Goal: Task Accomplishment & Management: Complete application form

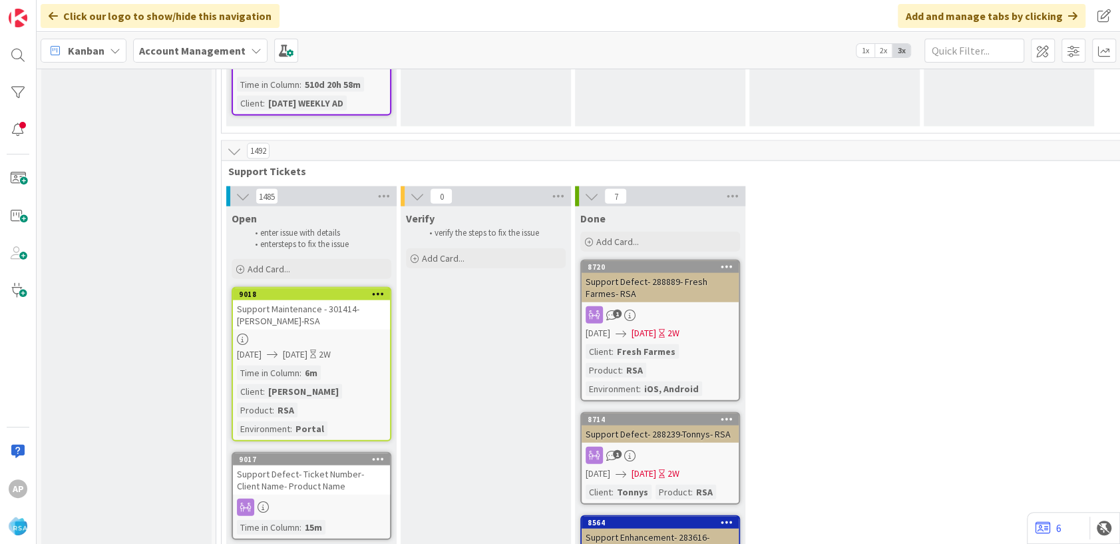
scroll to position [1920, 0]
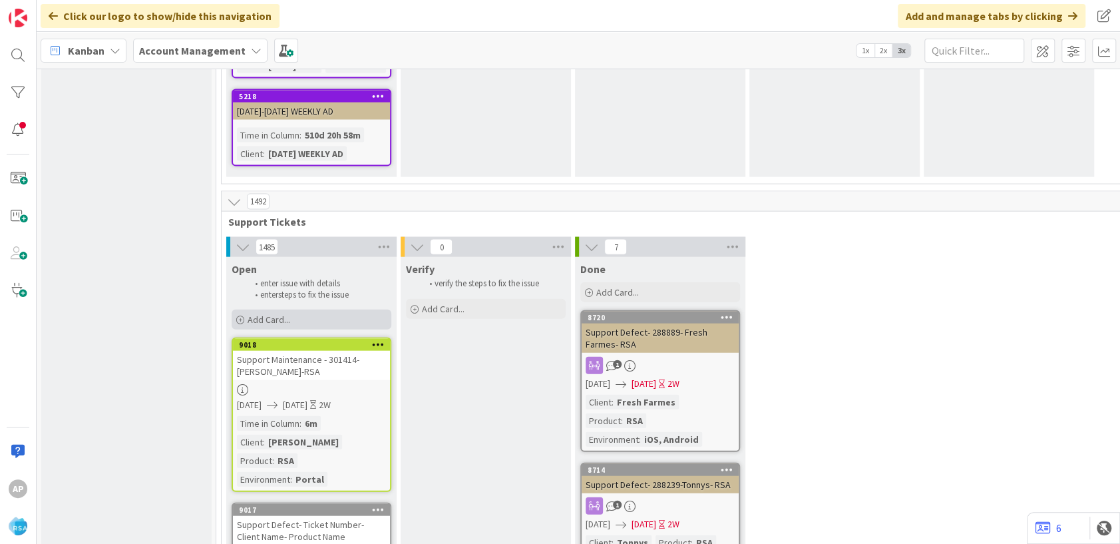
click at [273, 313] on span "Add Card..." at bounding box center [269, 319] width 43 height 12
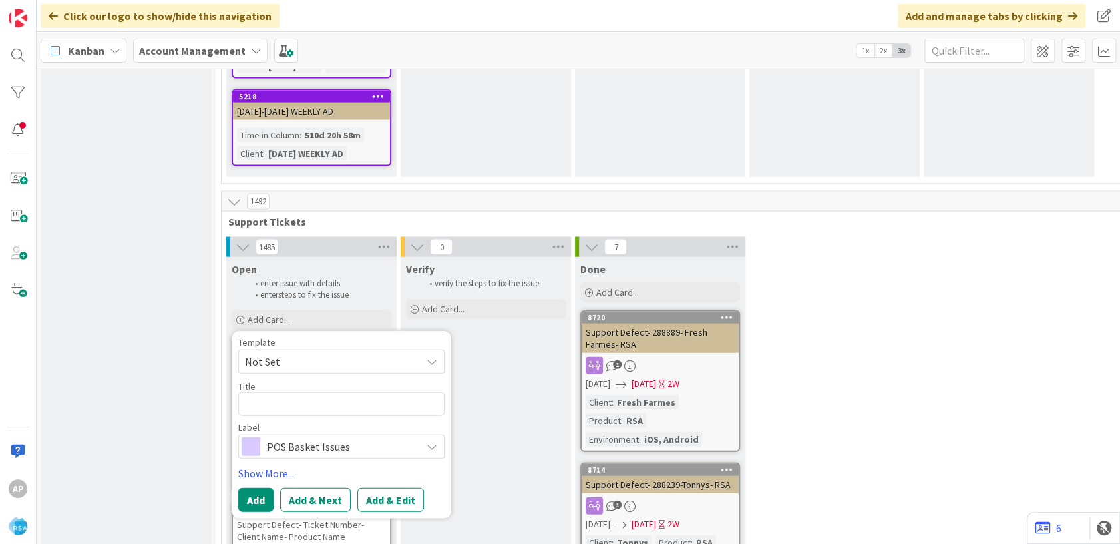
click at [313, 353] on span "Not Set" at bounding box center [328, 361] width 166 height 17
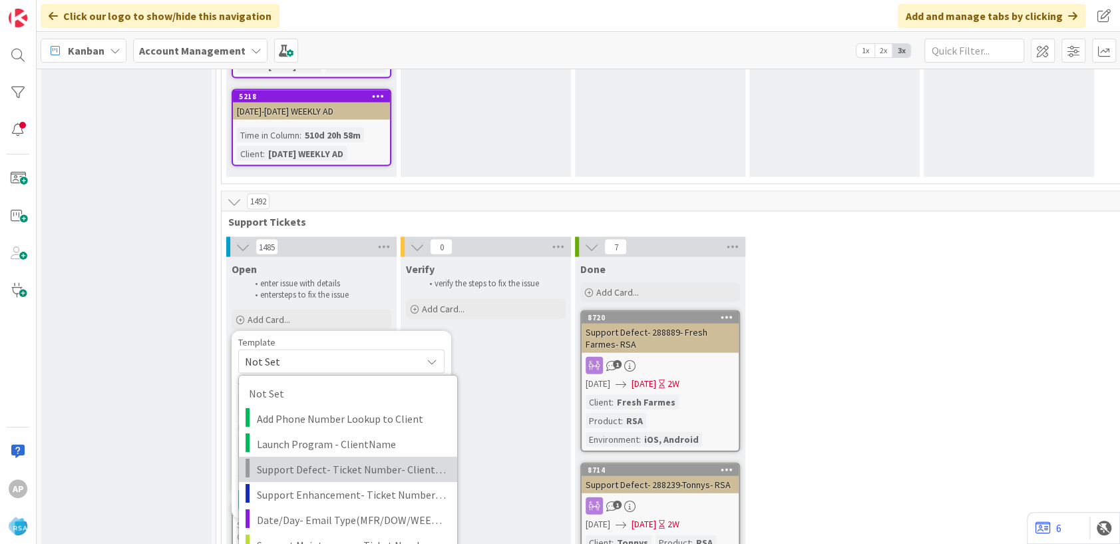
click at [322, 460] on span "Support Defect- Ticket Number- Client Name- Product Name" at bounding box center [352, 468] width 190 height 17
type textarea "x"
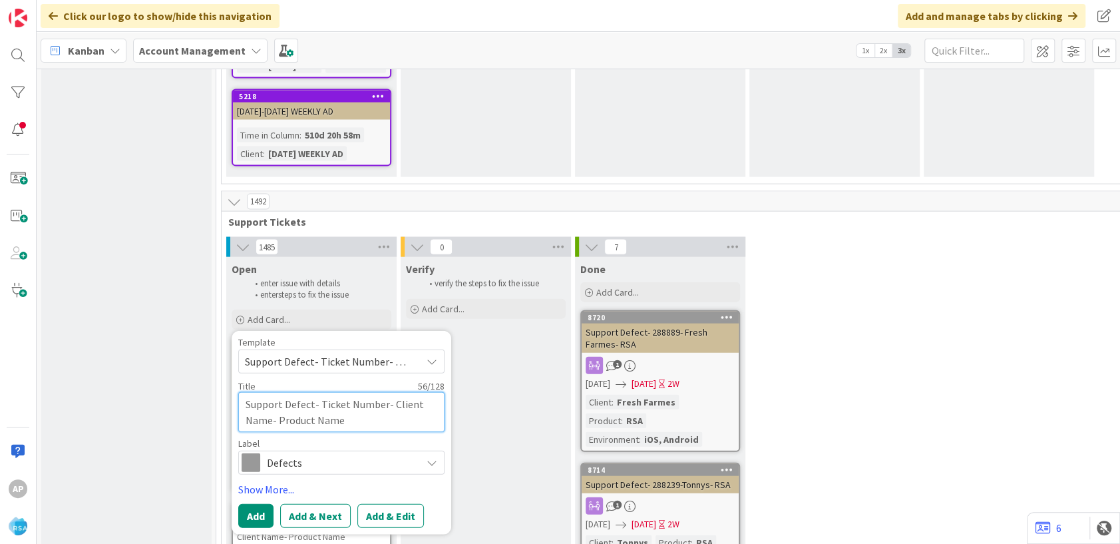
click at [381, 392] on textarea "Support Defect- Ticket Number- Client Name- Product Name" at bounding box center [341, 412] width 206 height 40
type textarea "Support Defect- Ticket Num- Client Name- Product Name"
type textarea "x"
type textarea "Support Defect- Ticket- Client Name- Product Name"
type textarea "x"
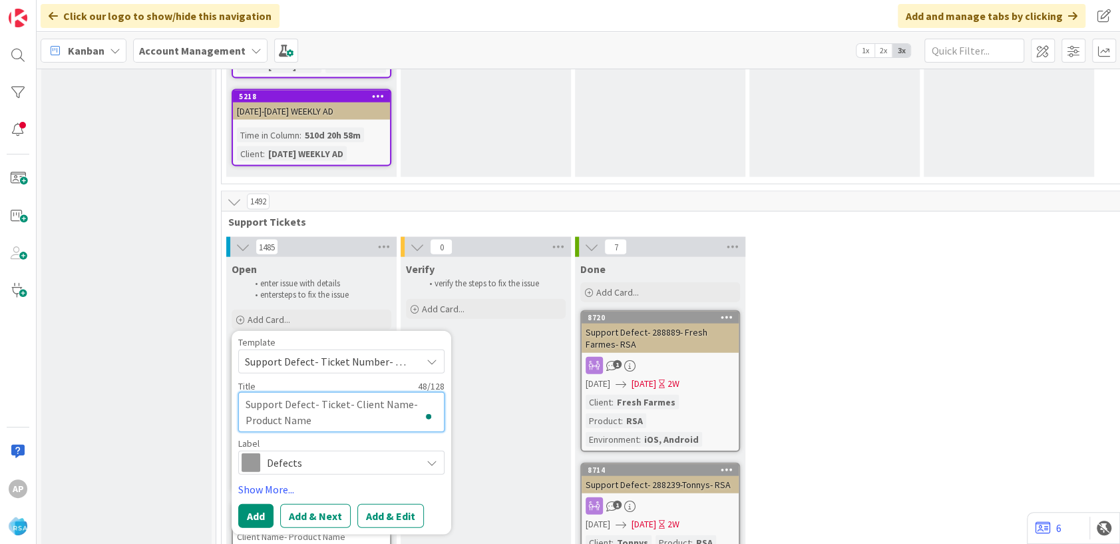
type textarea "Support Defect- Ticke- Client Name- Product Name"
type textarea "x"
type textarea "Support Defect- Ti- Client Name- Product Name"
type textarea "x"
type textarea "Support Defect- - Client Name- Product Name"
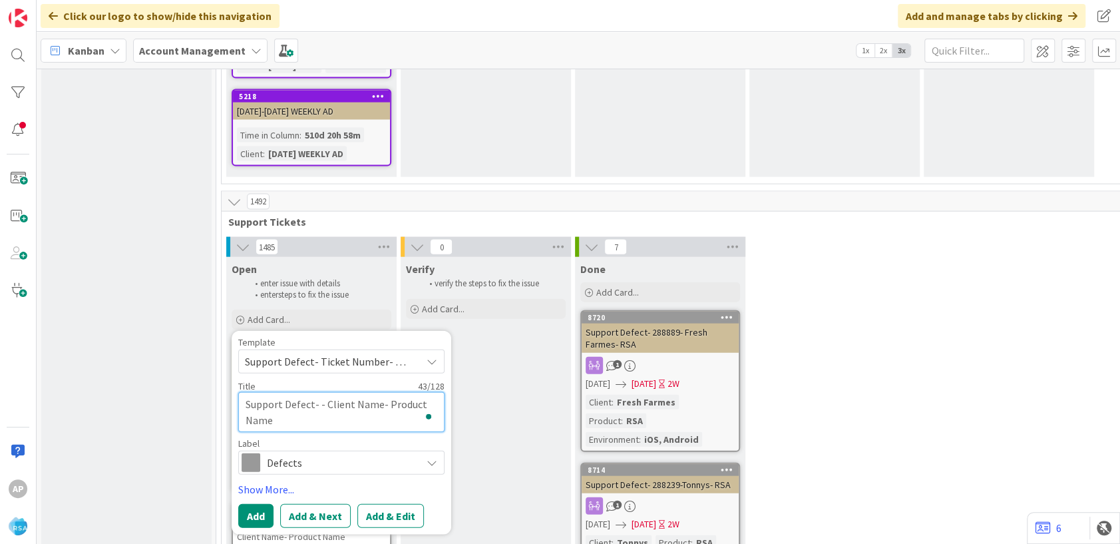
type textarea "x"
type textarea "Support Defect- 30- Client Name- Product Name"
type textarea "x"
type textarea "Support Defect- 301- Client Name- Product Name"
type textarea "x"
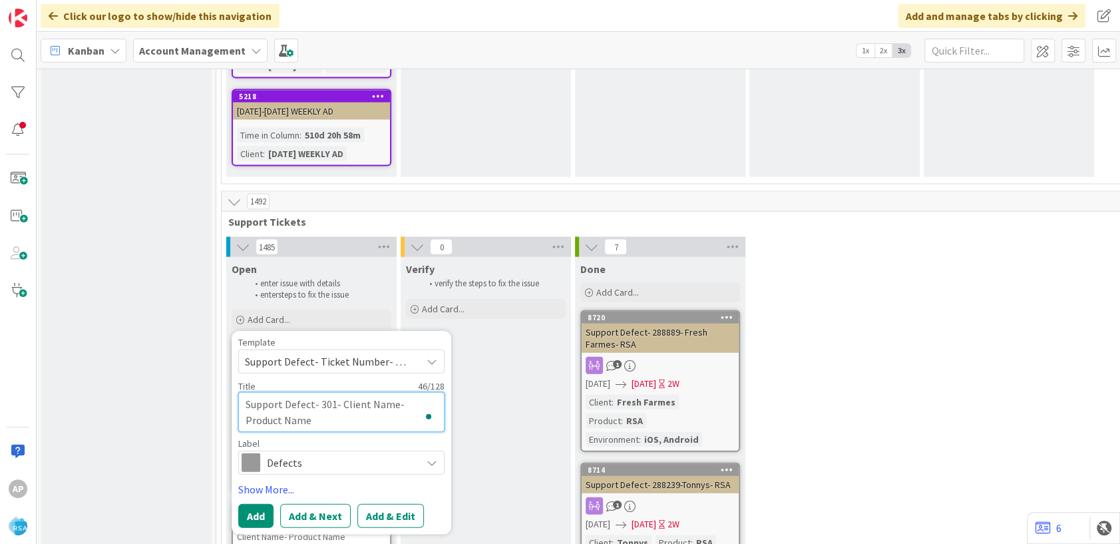
type textarea "Support Defect- 3015- Client Name- Product Name"
type textarea "x"
type textarea "Support Defect- 30151- Client Name- Product Name"
type textarea "x"
type textarea "Support Defect- 301515- Client Name- Product Name"
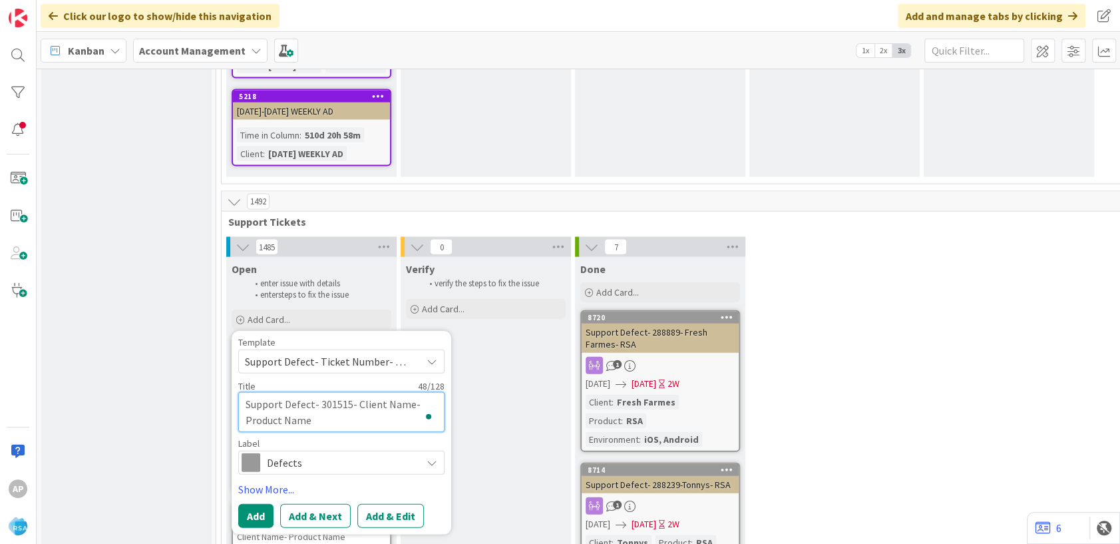
type textarea "x"
click at [410, 392] on textarea "Support Defect- 301515- Client Name- Product Name" at bounding box center [341, 412] width 206 height 40
type textarea "Support Defect- 301515- Client Nam- Product Name"
type textarea "x"
type textarea "Support Defect- 301515- Client Na- Product Name"
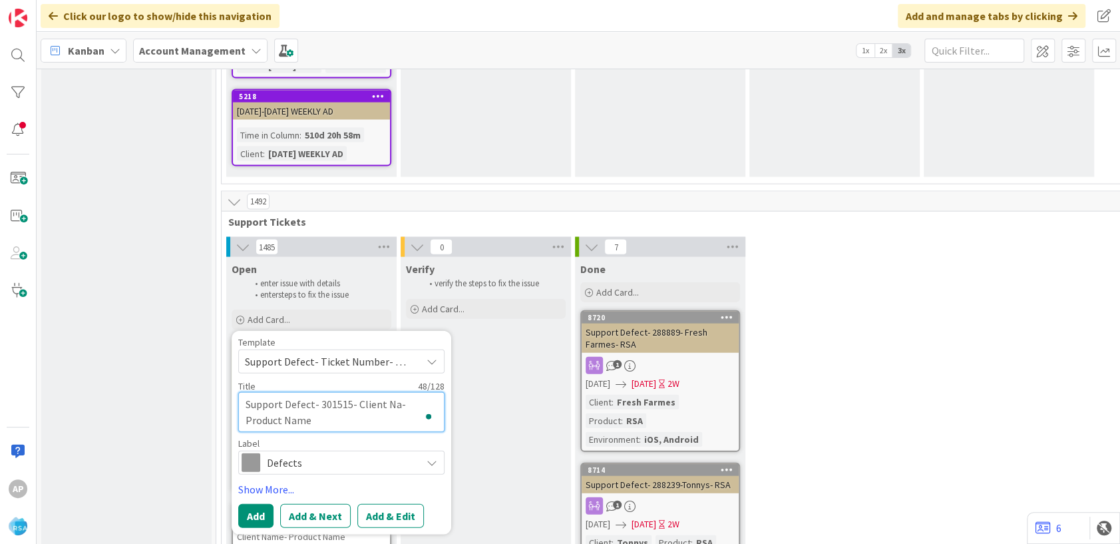
type textarea "x"
type textarea "Support Defect- 301515- Client N- Product Name"
type textarea "x"
type textarea "Support Defect- 301515- Client - Product Name"
type textarea "x"
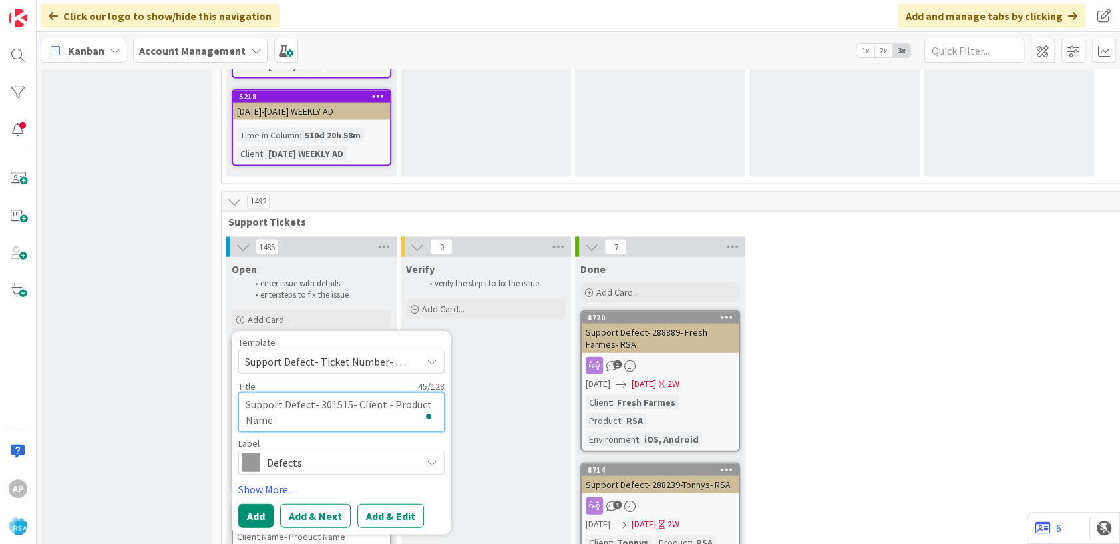
type textarea "Support Defect- 301515- Client- Product Name"
type textarea "x"
type textarea "Support Defect- 301515- Clien- Product Name"
type textarea "x"
type textarea "Support Defect- 301515- Clie- Product Name"
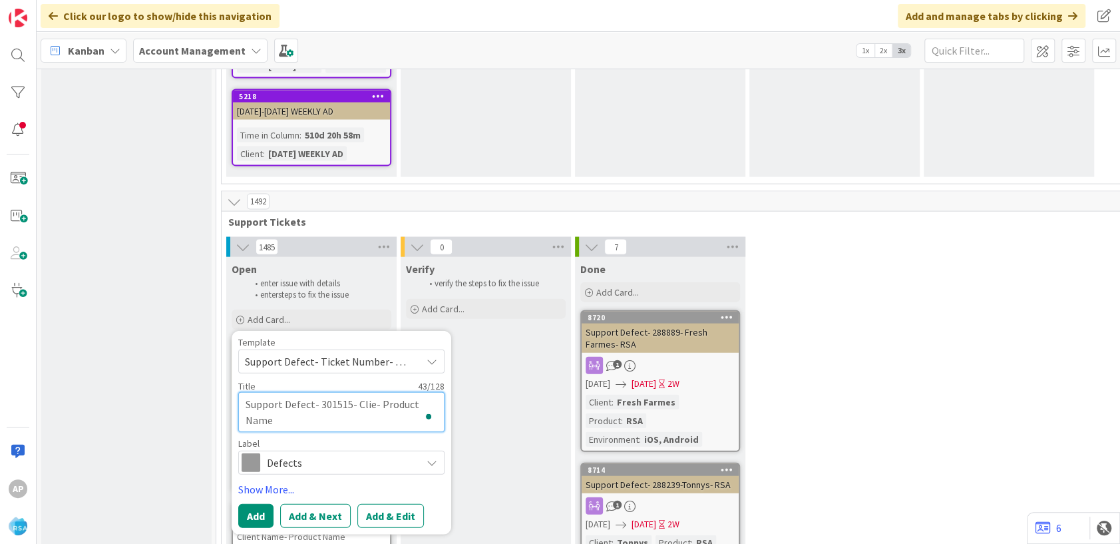
type textarea "x"
type textarea "Support Defect- 301515- Cli- Product Name"
type textarea "x"
type textarea "Support Defect- 301515- Cl- Product Name"
type textarea "x"
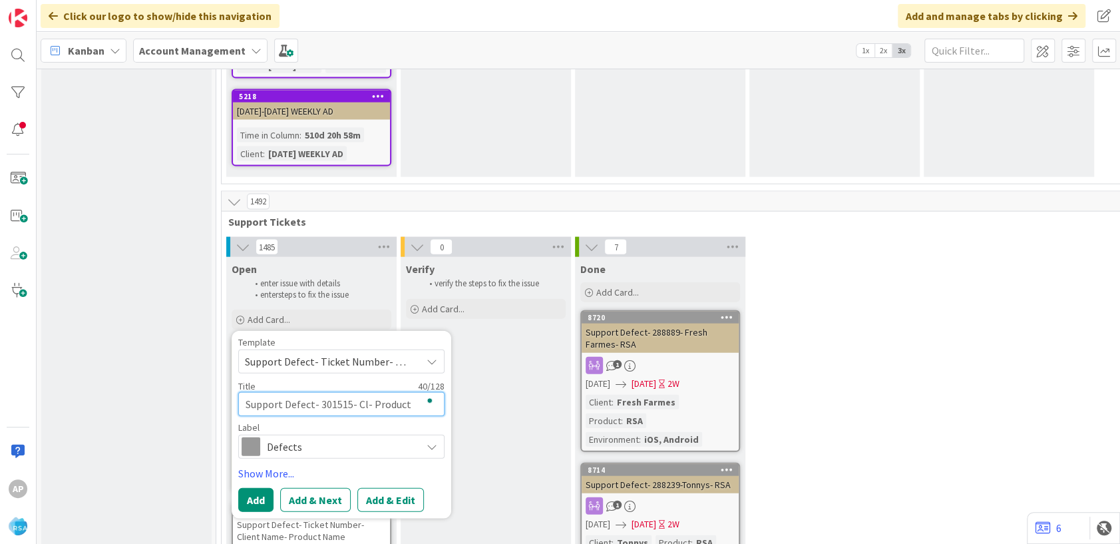
type textarea "Support Defect- 301515- C- Product Name"
type textarea "x"
type textarea "Support Defect- 301515- - Product Name"
type textarea "x"
type textarea "Support Defect- 301515- E- Product Name"
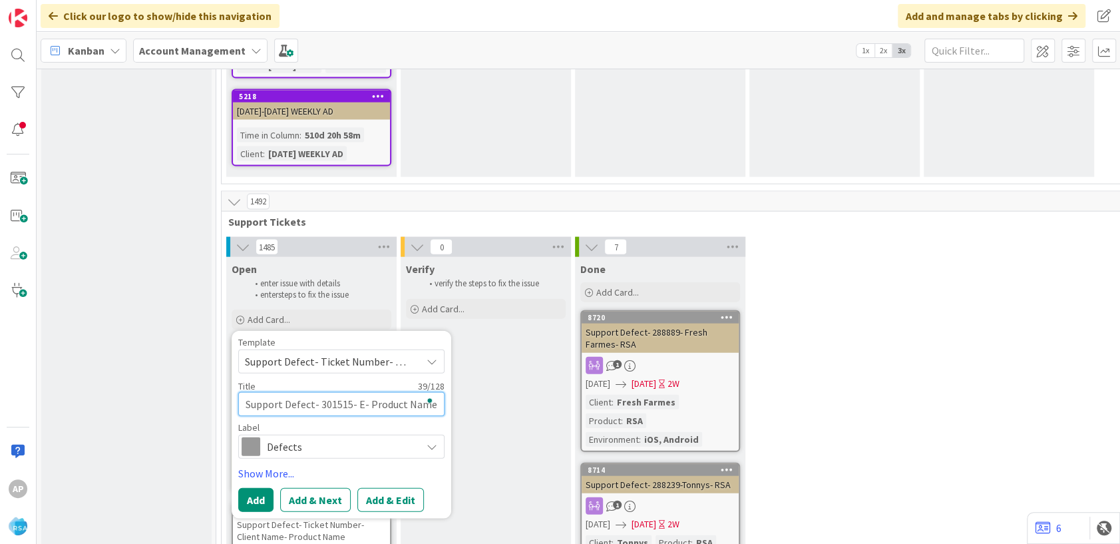
type textarea "x"
type textarea "Support Defect- 301515- Ed- Product Name"
type textarea "x"
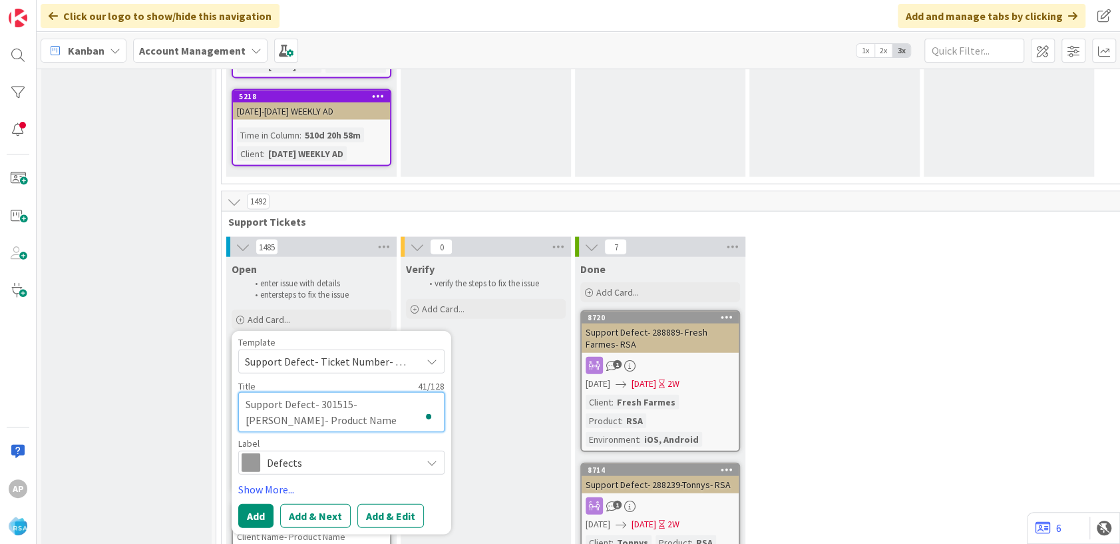
type textarea "Support Defect- 301515- Edwa- Product Name"
type textarea "x"
type textarea "Support Defect- 301515- Edwar- Product Name"
type textarea "x"
type textarea "Support Defect- 301515- [PERSON_NAME]- Product Name"
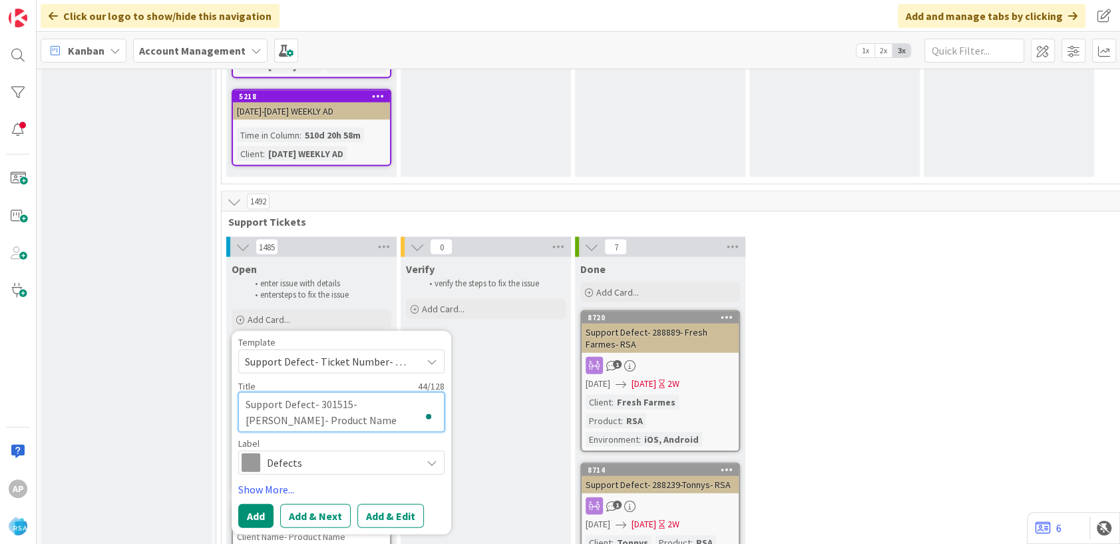
type textarea "x"
type textarea "Support Defect- 301515- [PERSON_NAME] - Product Name"
type textarea "x"
type textarea "Support Defect- 301515- [PERSON_NAME] f- Product Name"
type textarea "x"
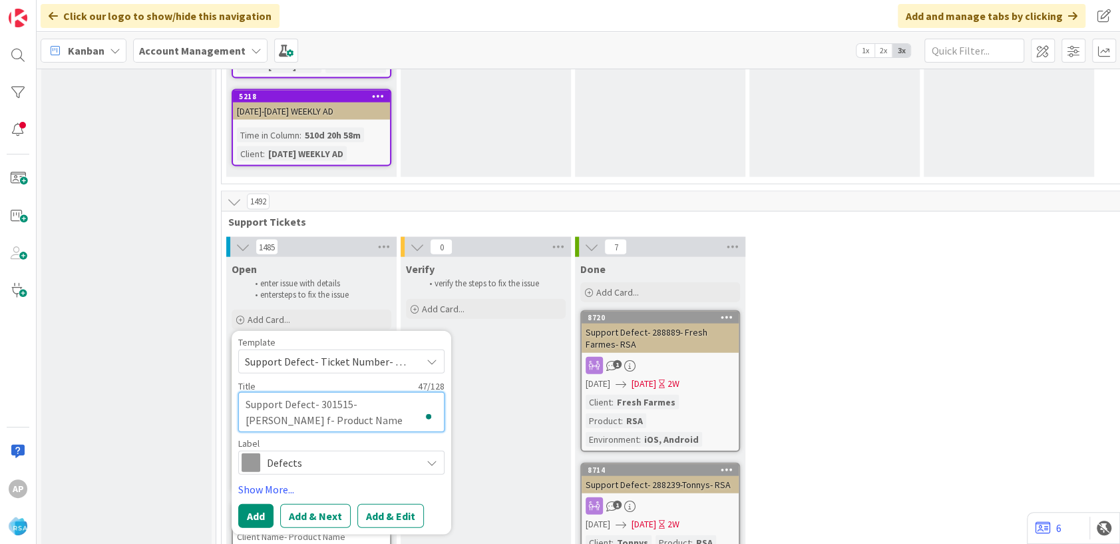
type textarea "Support Defect- 301515- [PERSON_NAME] fo- Product Name"
type textarea "x"
type textarea "Support Defect- 301515- [PERSON_NAME] foo- Product Name"
type textarea "x"
type textarea "Support Defect- 301515- [PERSON_NAME] food - Product Name"
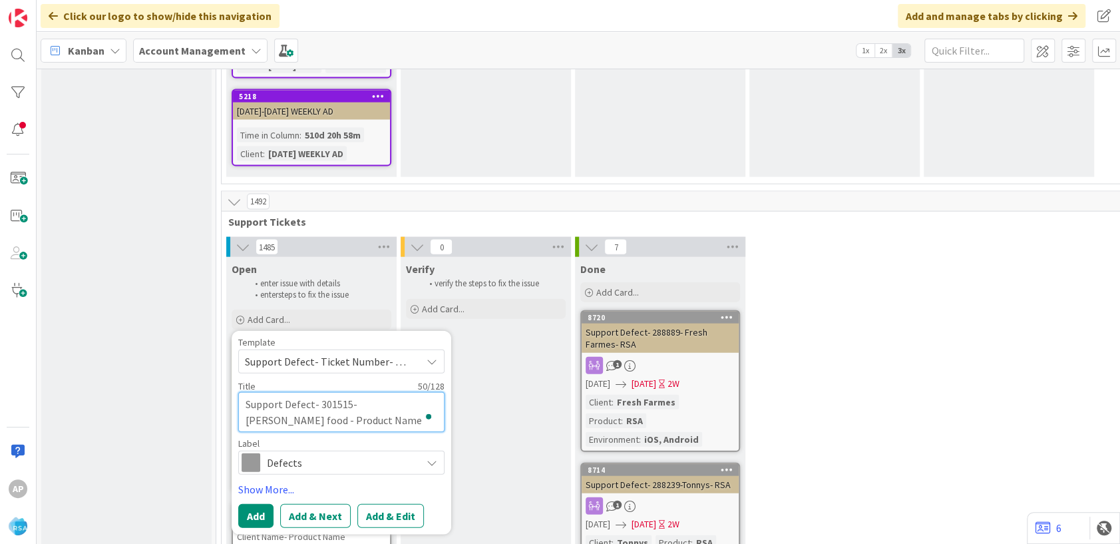
type textarea "x"
type textarea "Support Defect- 301515- [PERSON_NAME] food g- Product Name"
type textarea "x"
type textarea "Support Defect- 301515- [PERSON_NAME] food gai- Product Name"
type textarea "x"
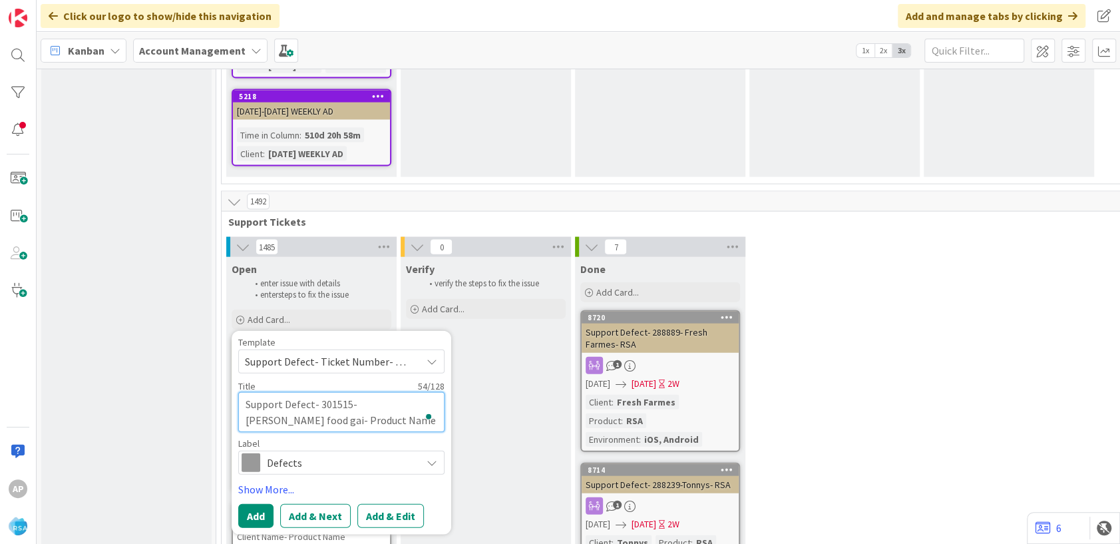
type textarea "Support Defect- 301515- [PERSON_NAME] food gain- Product Name"
type textarea "x"
type textarea "Support Defect- 301515- [PERSON_NAME] food gaint- Product Name"
type textarea "x"
click at [363, 392] on textarea "Support Defect- 301515- [PERSON_NAME] food gaint- Product Name" at bounding box center [341, 412] width 206 height 40
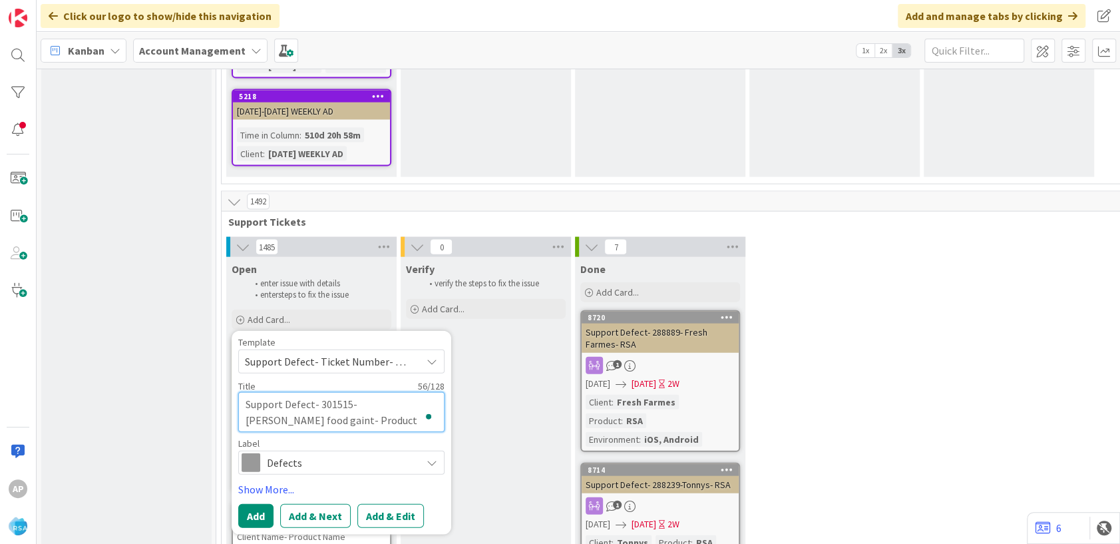
type textarea "Support Defect- 301515- [PERSON_NAME] food gaint- Product Nam"
type textarea "x"
type textarea "Support Defect- 301515- [PERSON_NAME] food gaint- Product Na"
type textarea "x"
type textarea "Support Defect- 301515- [PERSON_NAME] food gaint- Product N"
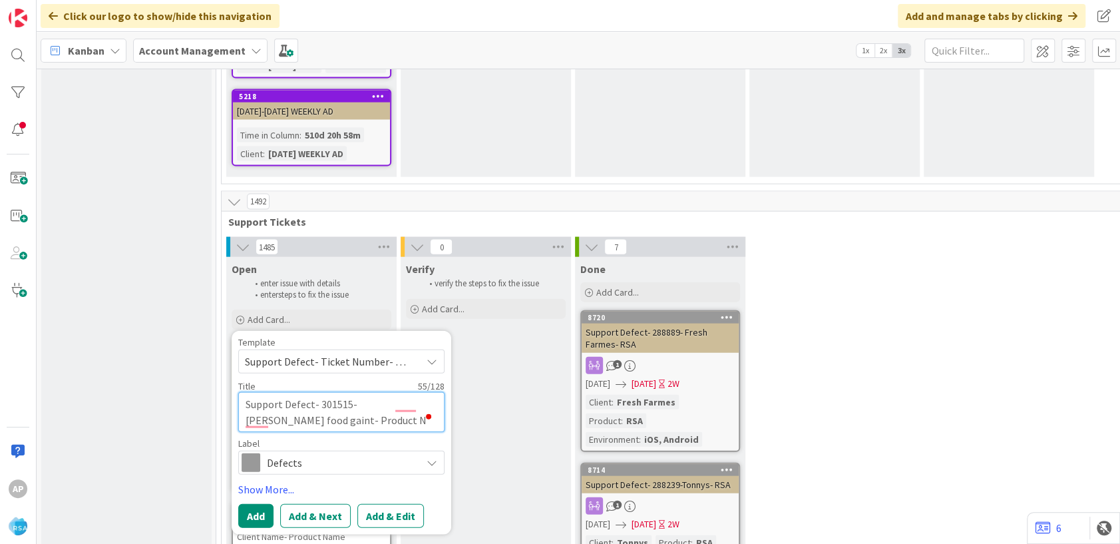
type textarea "x"
type textarea "Support Defect- 301515- [PERSON_NAME] food gaint- Product"
type textarea "x"
type textarea "Support Defect- 301515- [PERSON_NAME] food gaint- Product"
type textarea "x"
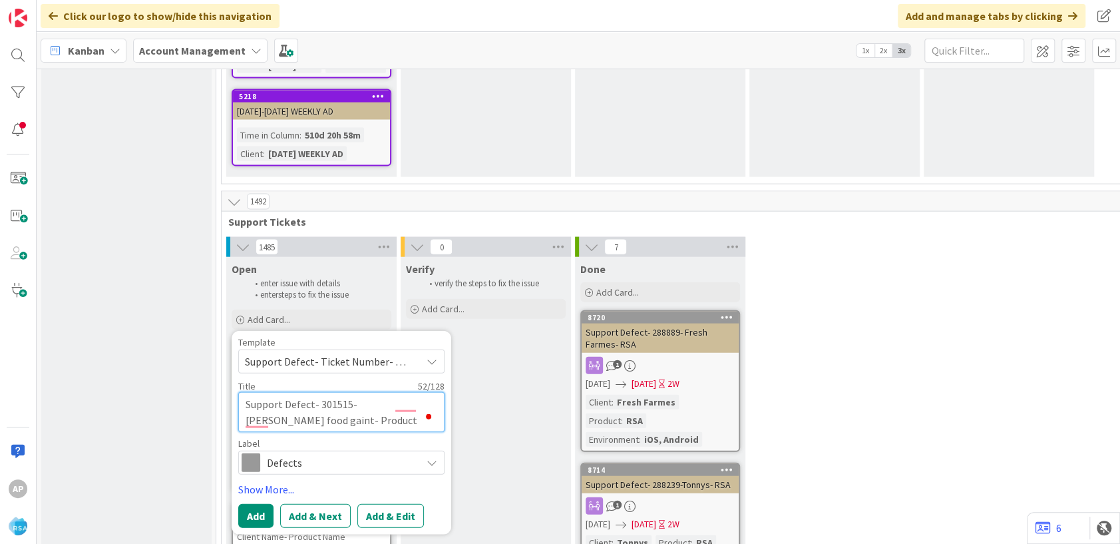
type textarea "Support Defect- 301515- [PERSON_NAME] food gaint- Produc"
type textarea "x"
type textarea "Support Defect- 301515- [PERSON_NAME] food gaint- Produ"
type textarea "x"
type textarea "Support Defect- 301515- [PERSON_NAME] food gaint- Prod"
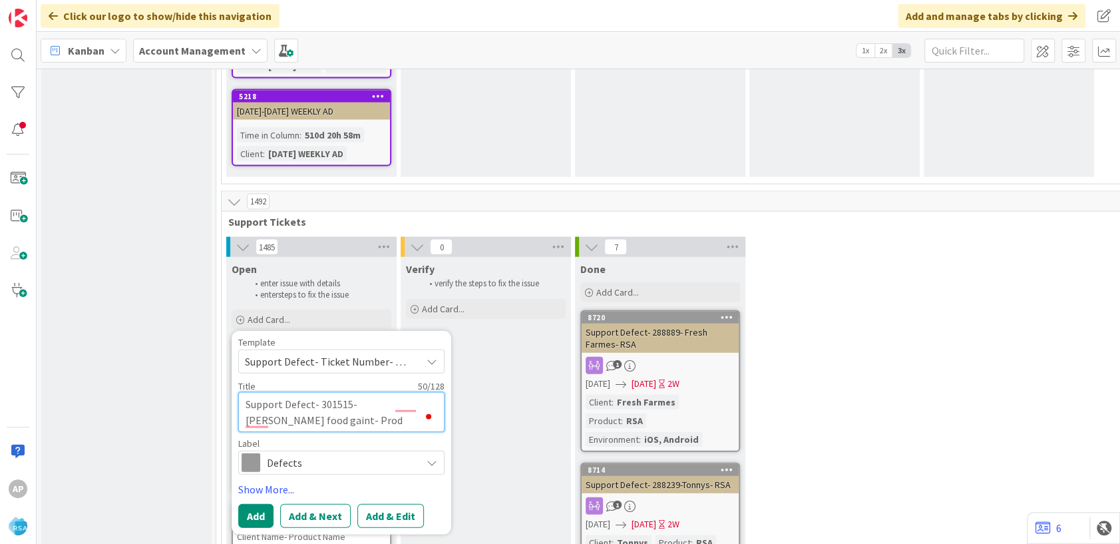
type textarea "x"
type textarea "Support Defect- 301515- [PERSON_NAME] food gaint- Pro"
type textarea "x"
type textarea "Support Defect- 301515- [PERSON_NAME] food gaint- Pr"
type textarea "x"
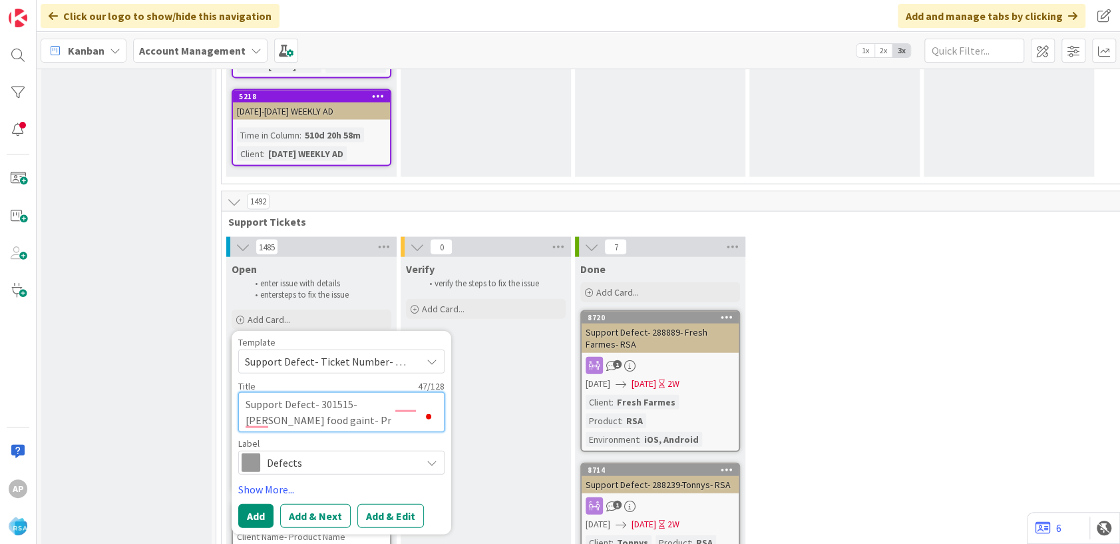
type textarea "Support Defect- 301515- [PERSON_NAME] food gaint- P"
type textarea "x"
type textarea "Support Defect- 301515- [PERSON_NAME] food gaint-"
type textarea "x"
type textarea "Support Defect- 301515- [PERSON_NAME] food gaint- R"
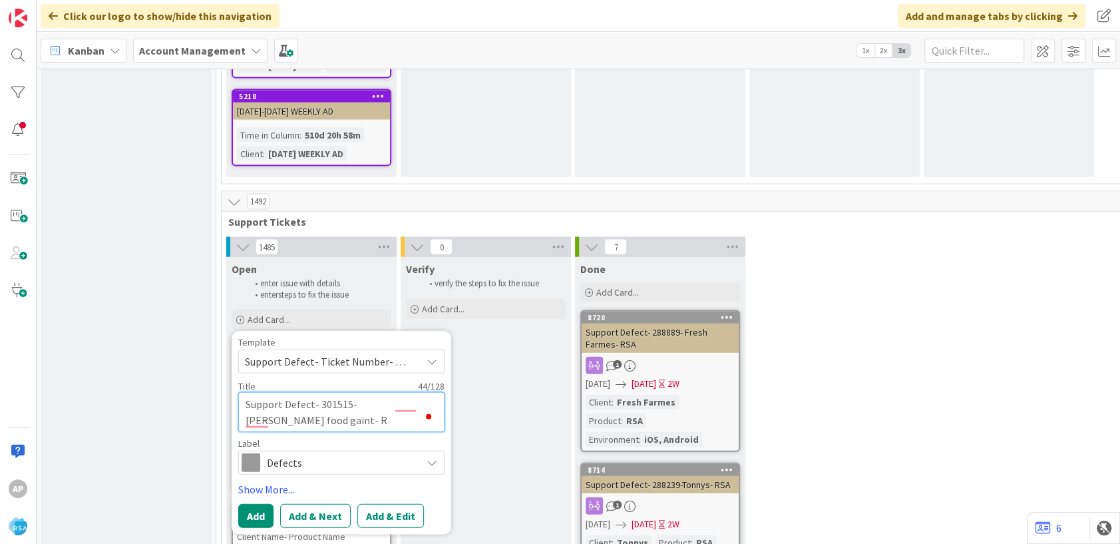
type textarea "x"
type textarea "Support Defect- 301515- [PERSON_NAME] food gaint- RS"
type textarea "x"
type textarea "Support Defect- 301515- [PERSON_NAME] food gaint- RSA"
type textarea "x"
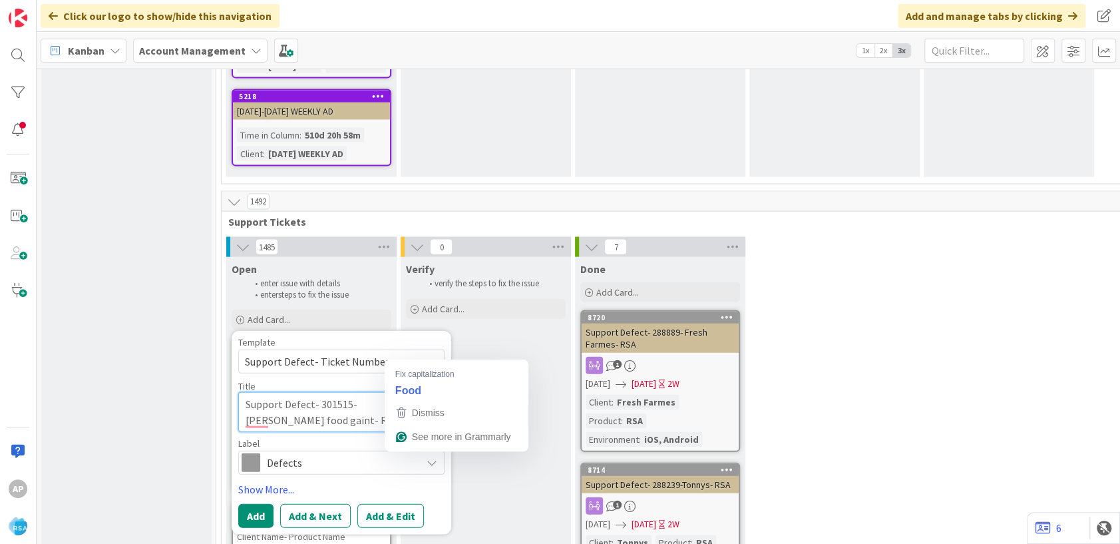
type textarea "Support Defect- 301515- [PERSON_NAME] food gaint- RSA"
type textarea "x"
type textarea "Support Defect- 301515- [PERSON_NAME] Food gaint- RSA"
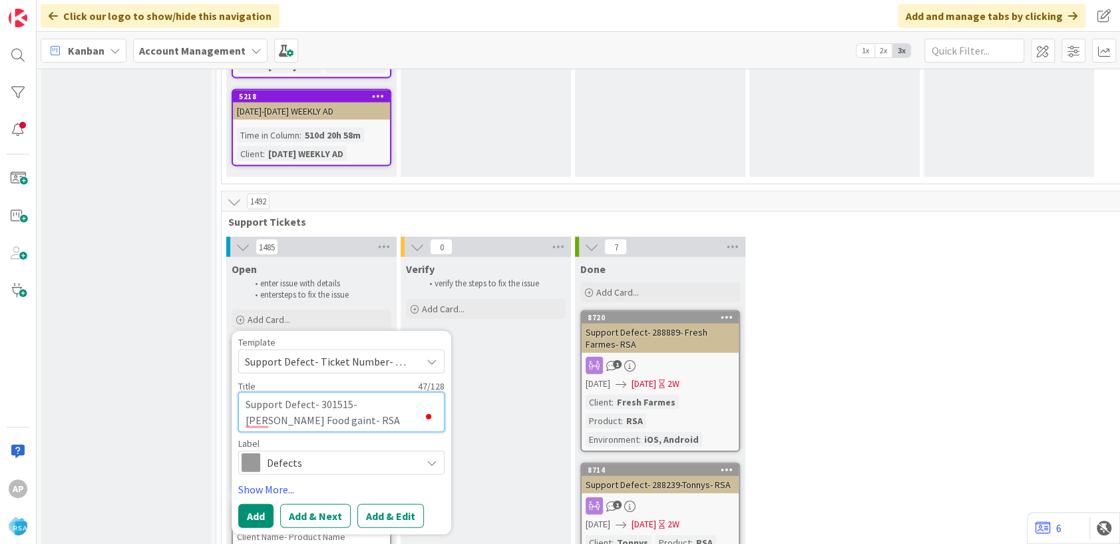
type textarea "x"
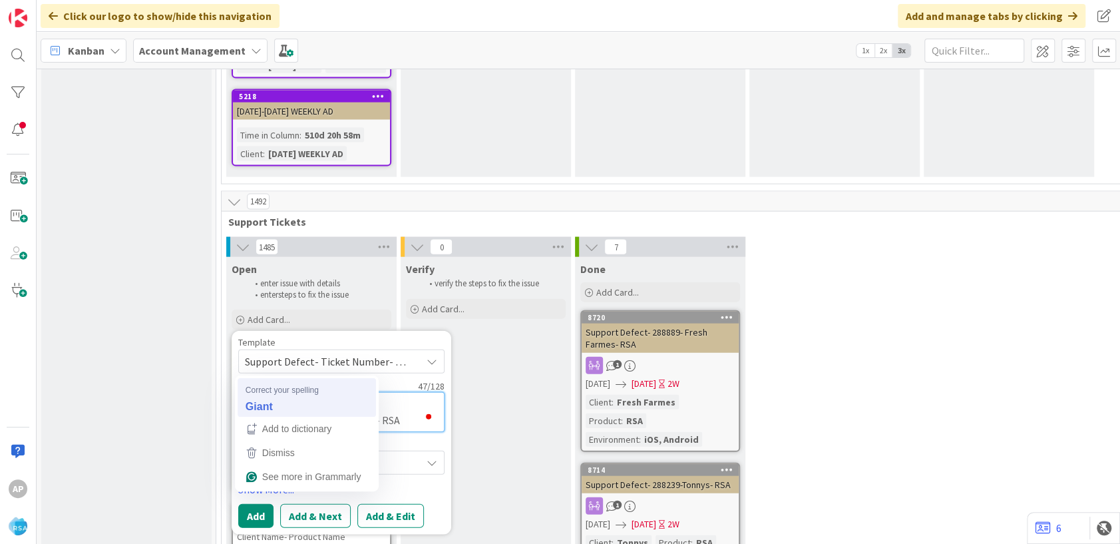
type textarea "Support Defect- 301515- [PERSON_NAME] Food gaint- RSA"
click at [269, 453] on span "Defects" at bounding box center [341, 462] width 148 height 19
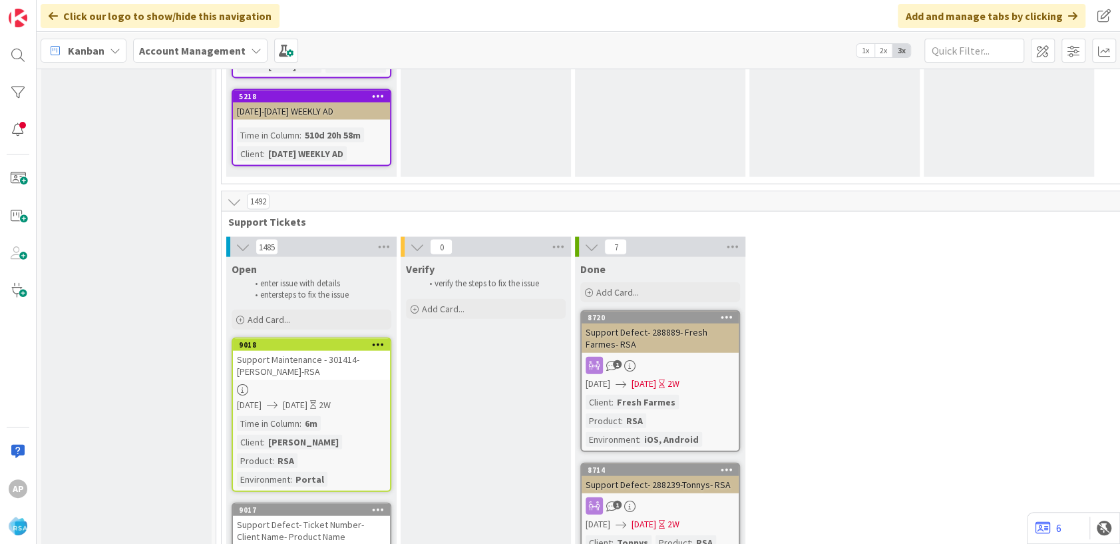
type textarea "x"
click at [363, 309] on div "Add Card..." at bounding box center [312, 319] width 160 height 20
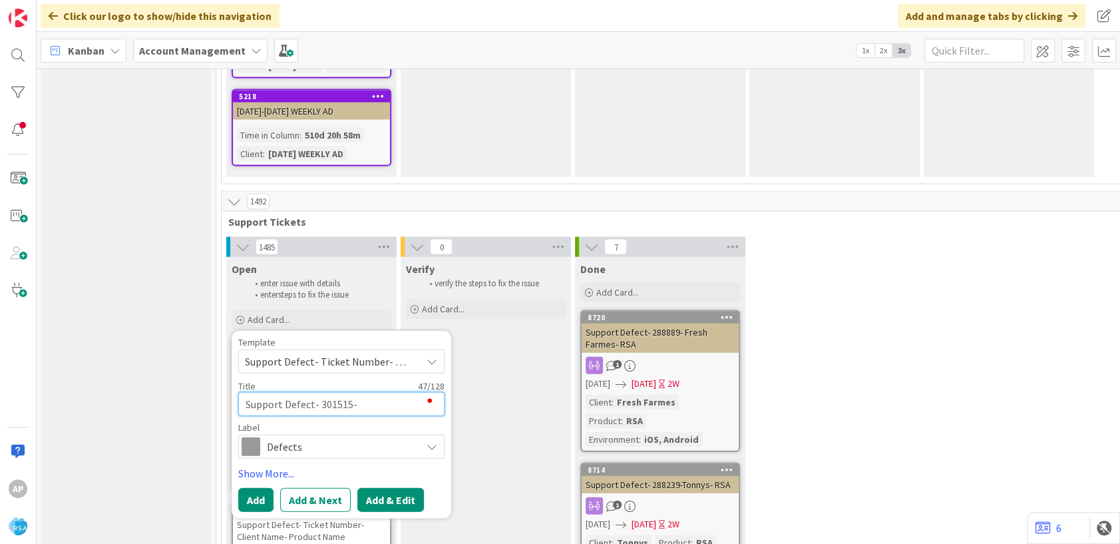
type textarea "Support Defect- 301515- [PERSON_NAME] Food- gaint- RSA"
type textarea "x"
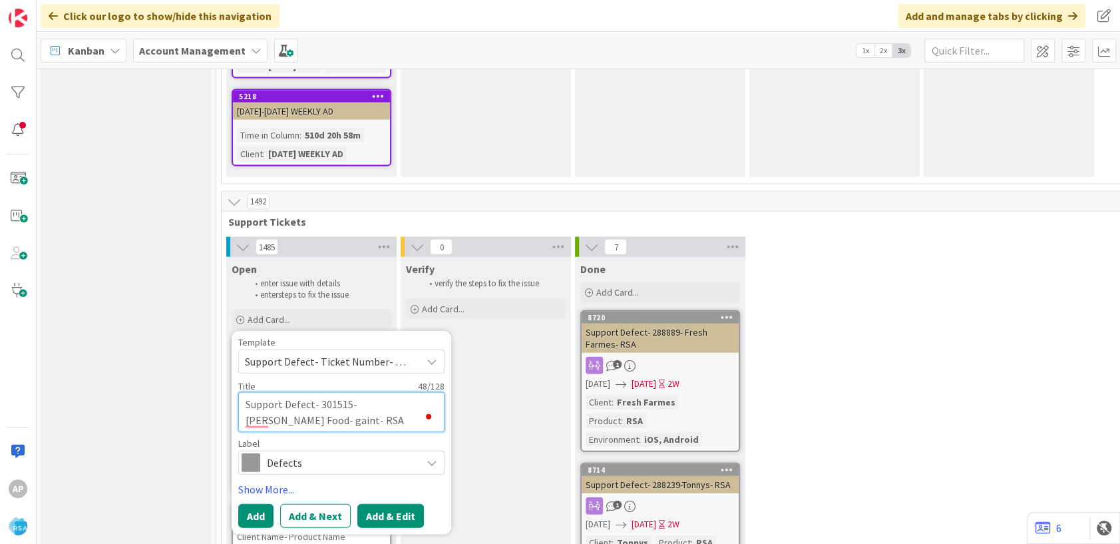
type textarea "Support Defect- 301515- [PERSON_NAME] Food-R gaint- RSA"
type textarea "x"
type textarea "Support Defect- 301515- [PERSON_NAME] Food-RS gaint- RSA"
type textarea "x"
type textarea "Support Defect- 301515- [PERSON_NAME] Food-RSA gaint- RSA"
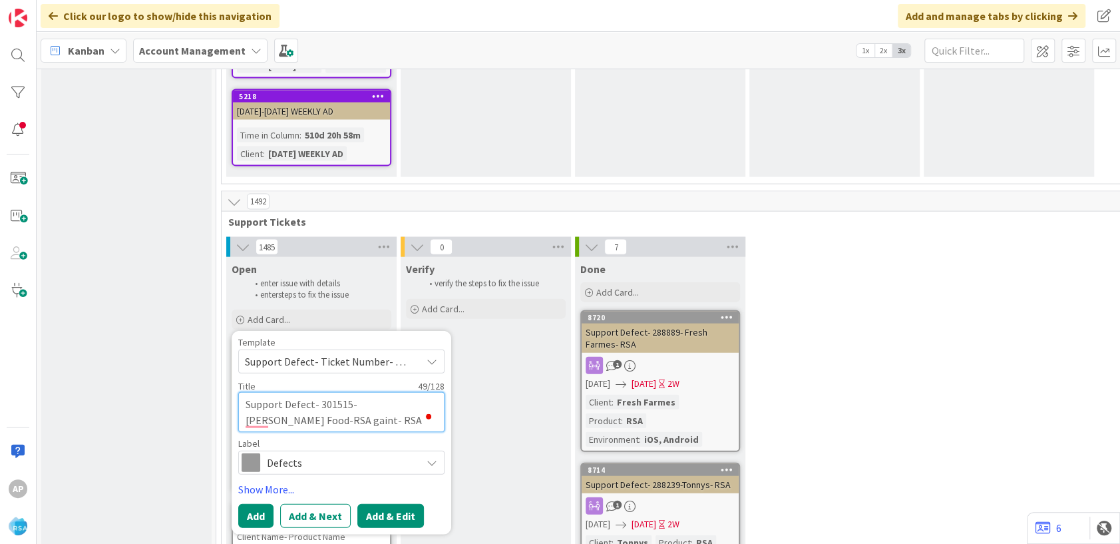
type textarea "x"
type textarea "Support Defect- 301515- [PERSON_NAME] Food-RS gaint- RSA"
type textarea "x"
type textarea "Support Defect- 301515- [PERSON_NAME] Food-R gaint- RSA"
type textarea "x"
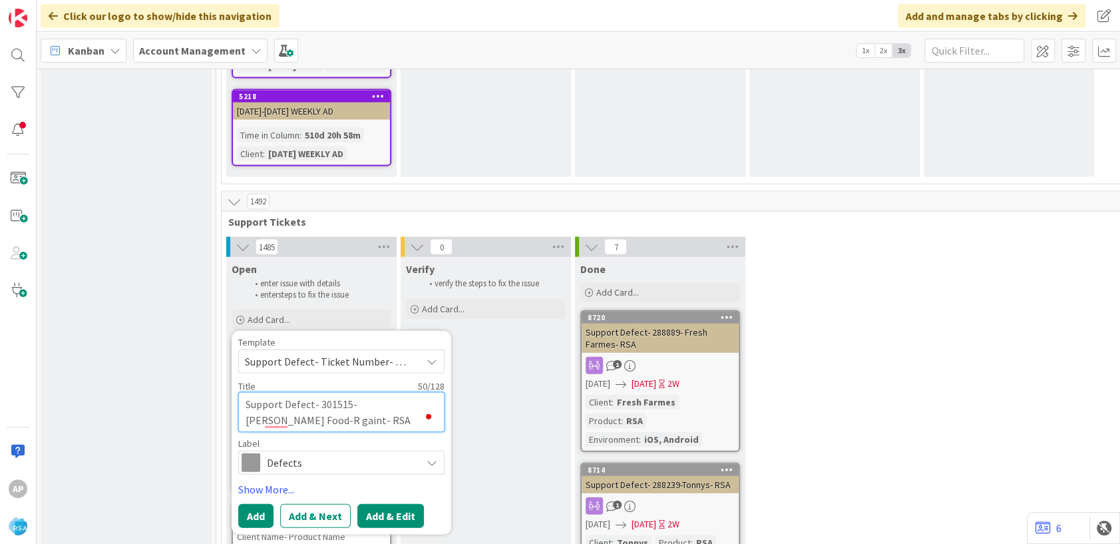
type textarea "Support Defect- 301515- [PERSON_NAME] Food- gaint- RSA"
type textarea "x"
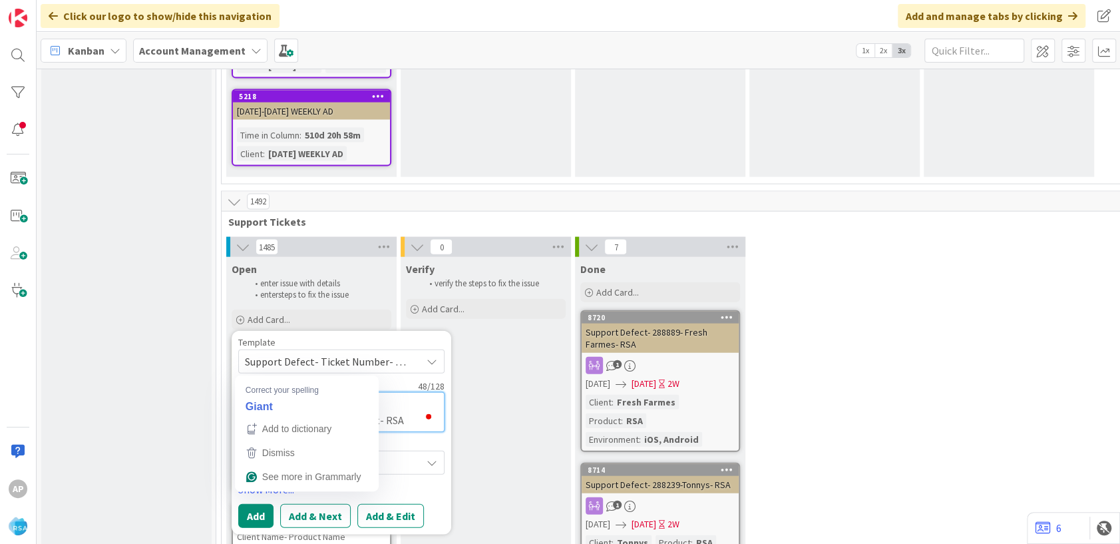
type textarea "Support Defect- 301515- [PERSON_NAME] Food- gaint- RSA"
type textarea "x"
type textarea "Support Defect- 301515- [PERSON_NAME] Food- Giant- RSA"
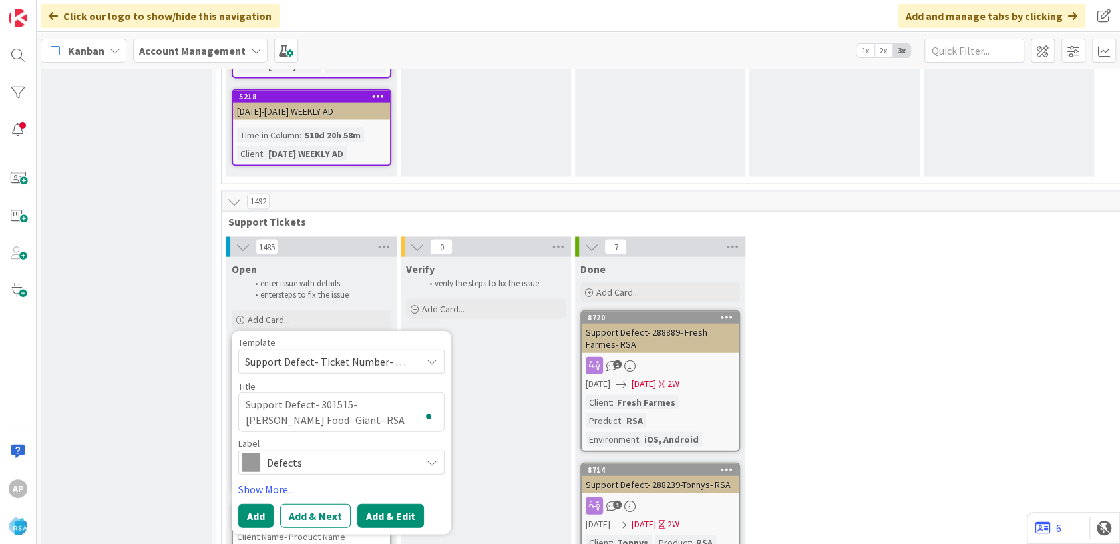
click at [395, 504] on button "Add & Edit" at bounding box center [390, 516] width 67 height 24
type textarea "x"
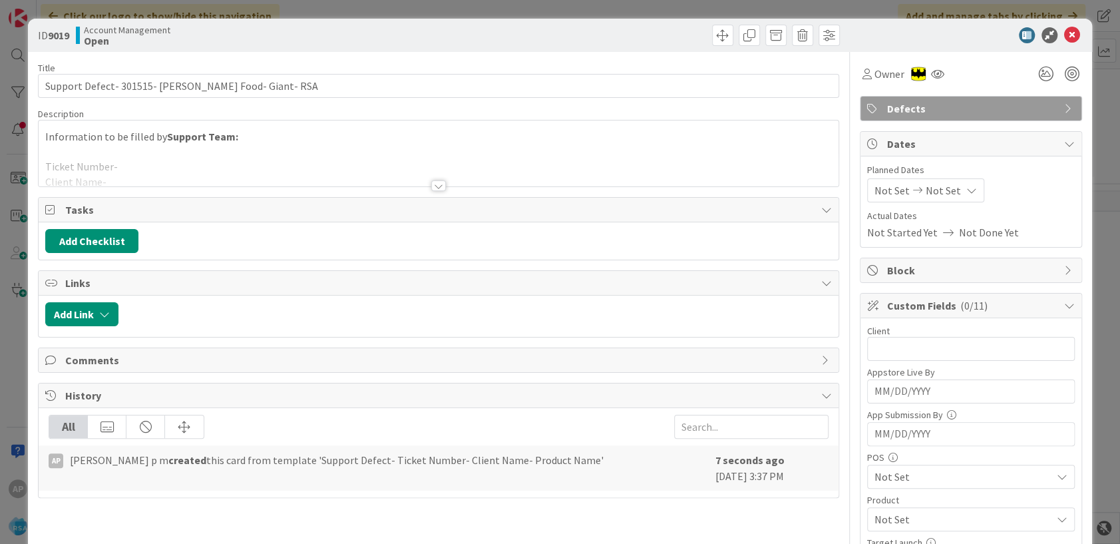
click at [197, 174] on div at bounding box center [439, 169] width 800 height 34
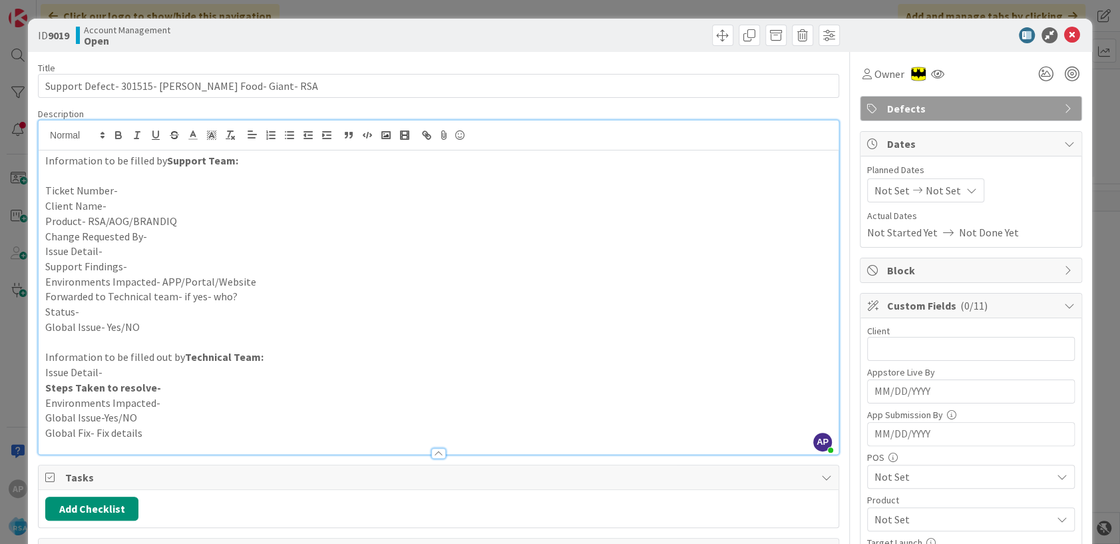
click at [132, 252] on p "Issue Detail-" at bounding box center [438, 251] width 786 height 15
paste div "To enrich screen reader interactions, please activate Accessibility in Grammarl…"
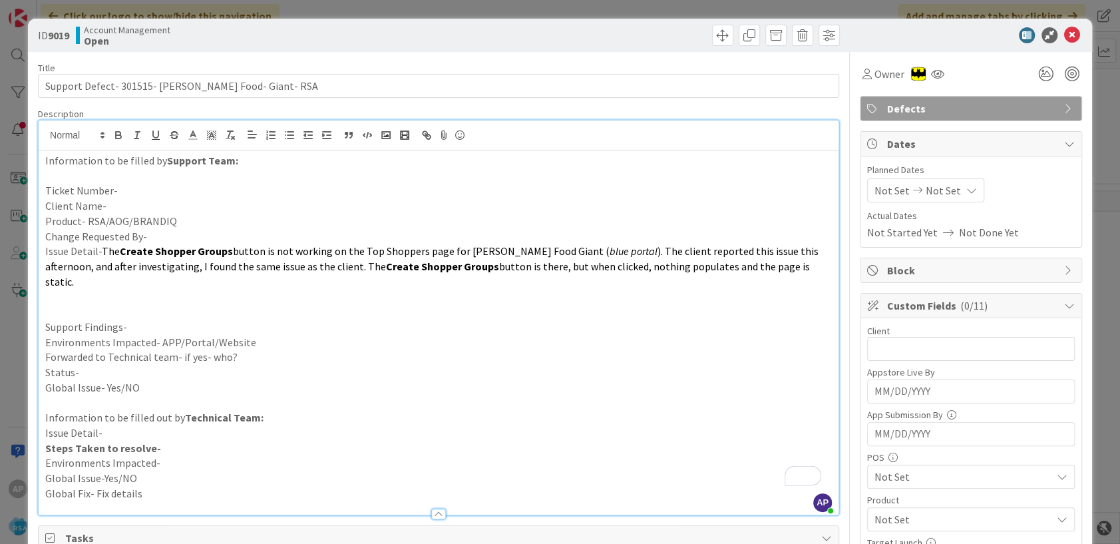
click at [126, 185] on p "Ticket Number-" at bounding box center [438, 190] width 786 height 15
click at [122, 201] on p "Client Name-" at bounding box center [438, 205] width 786 height 15
click at [184, 220] on p "Product- RSA/AOG/BRANDIQ" at bounding box center [438, 221] width 786 height 15
click at [142, 319] on p "Support Findings-" at bounding box center [438, 326] width 786 height 15
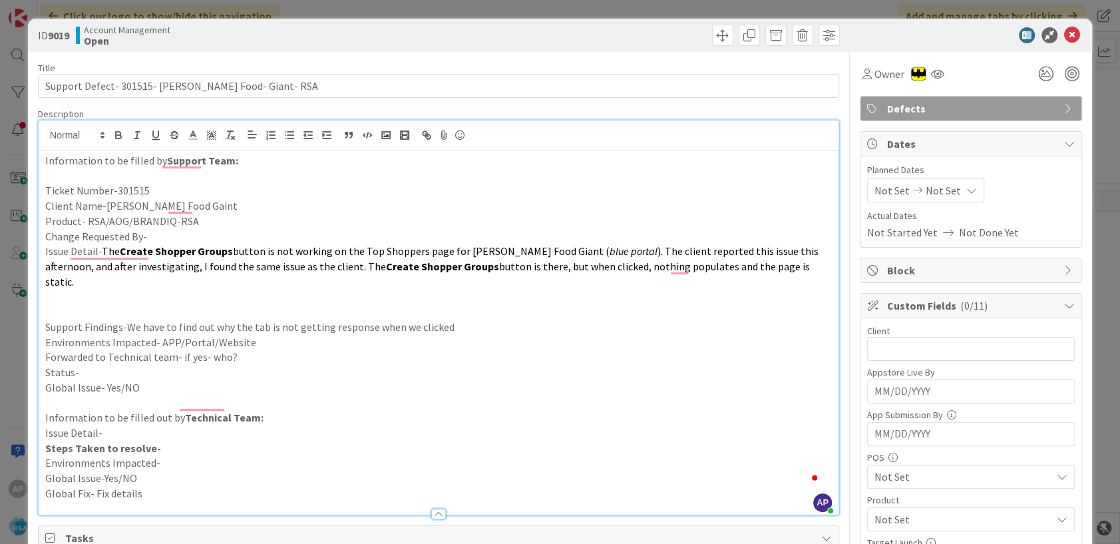
click at [243, 335] on p "Environments Impacted- APP/Portal/Website" at bounding box center [438, 342] width 786 height 15
click at [253, 349] on p "Forwarded to Technical team- if yes- who?" at bounding box center [438, 356] width 786 height 15
click at [105, 365] on p "Status-" at bounding box center [438, 372] width 786 height 15
click at [874, 190] on span "Not Set" at bounding box center [891, 190] width 35 height 16
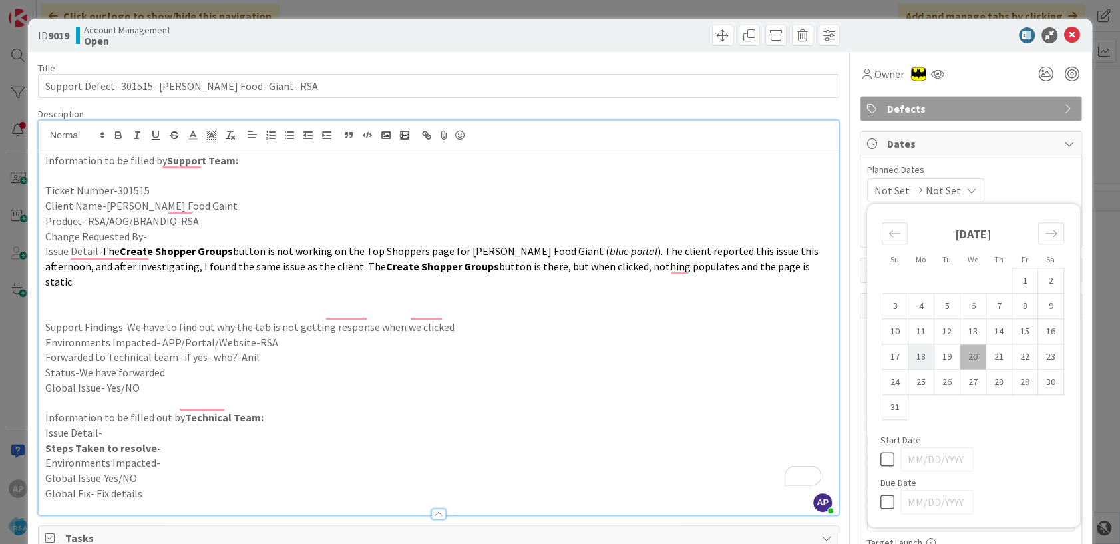
click at [910, 362] on td "18" at bounding box center [921, 356] width 26 height 25
type input "[DATE]"
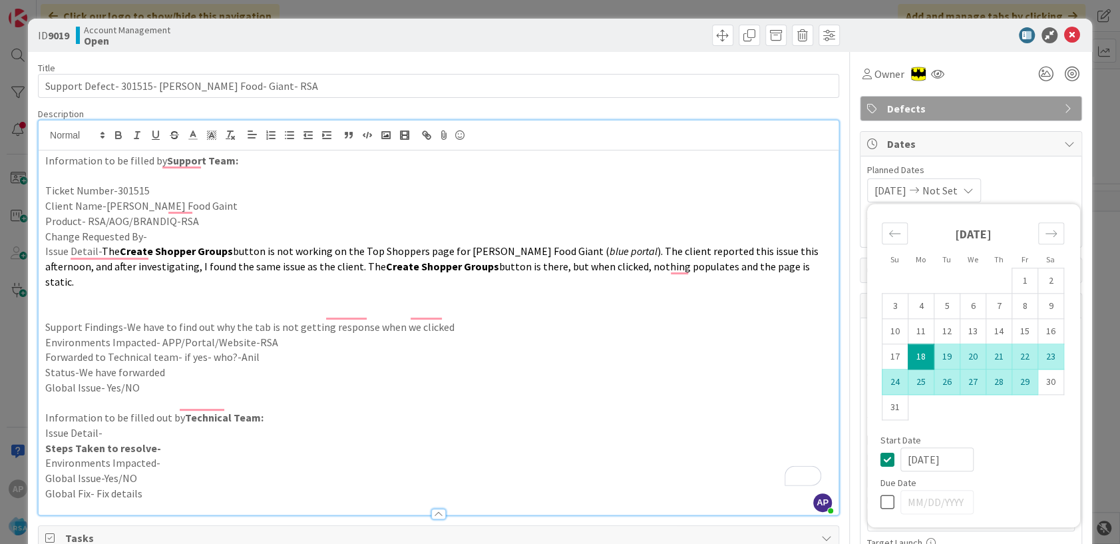
click at [1022, 378] on td "29" at bounding box center [1024, 381] width 26 height 25
type input "[DATE]"
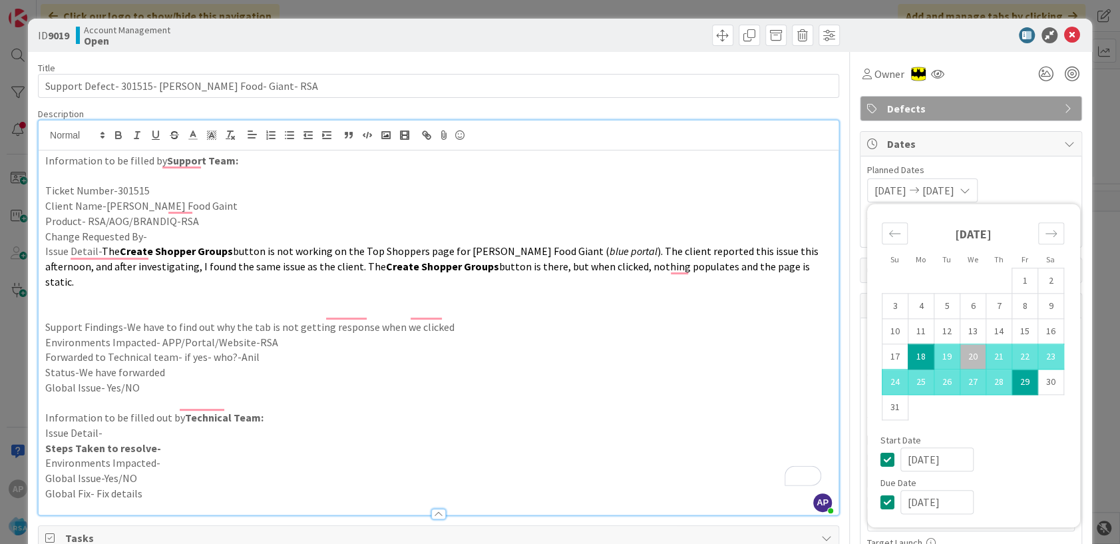
click at [1015, 383] on td "29" at bounding box center [1024, 381] width 26 height 25
type input "[DATE]"
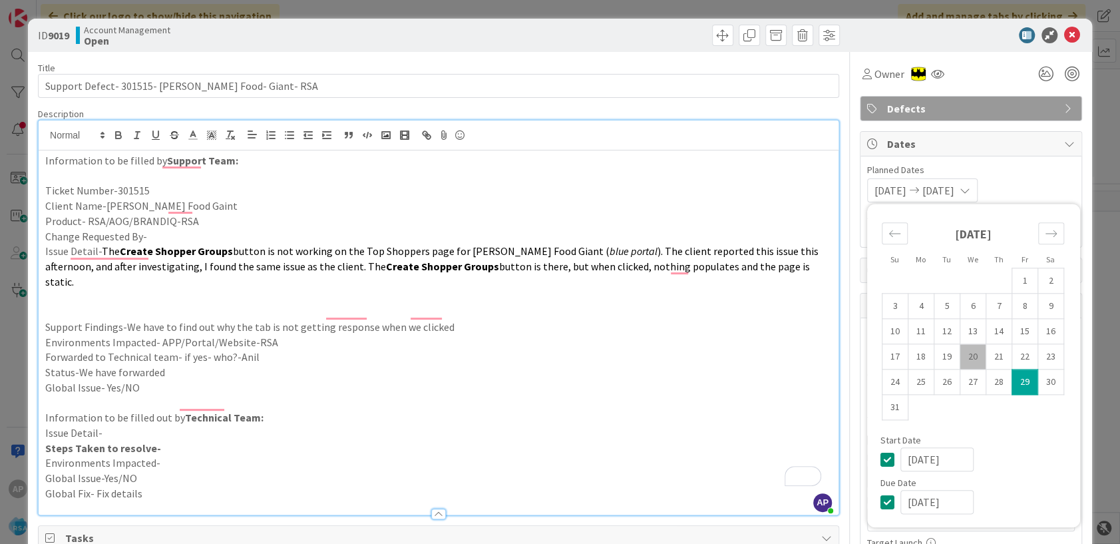
click at [882, 35] on div at bounding box center [964, 35] width 236 height 16
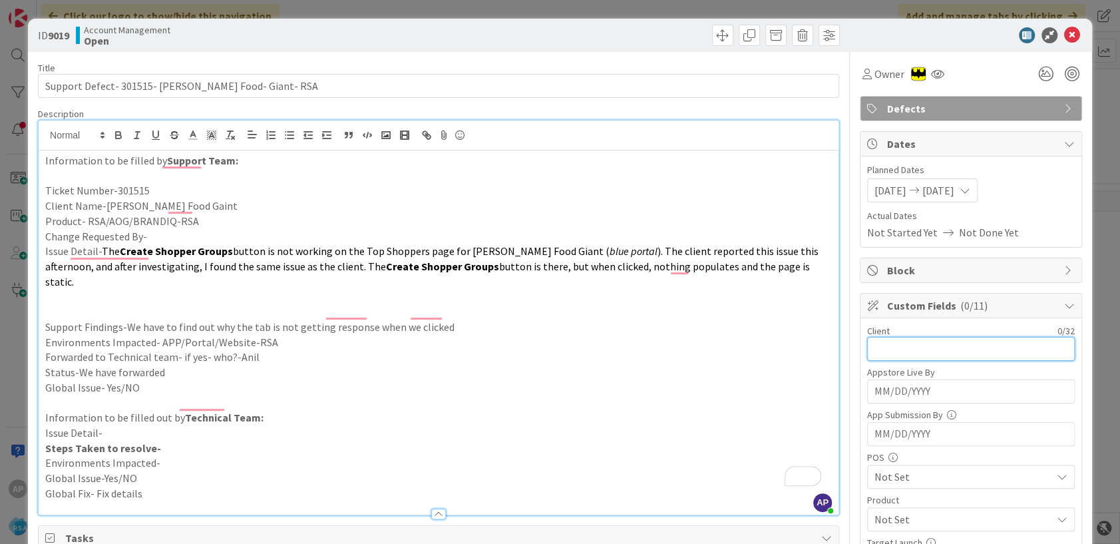
click at [889, 353] on input "text" at bounding box center [971, 349] width 208 height 24
click at [889, 339] on input "text" at bounding box center [971, 349] width 208 height 24
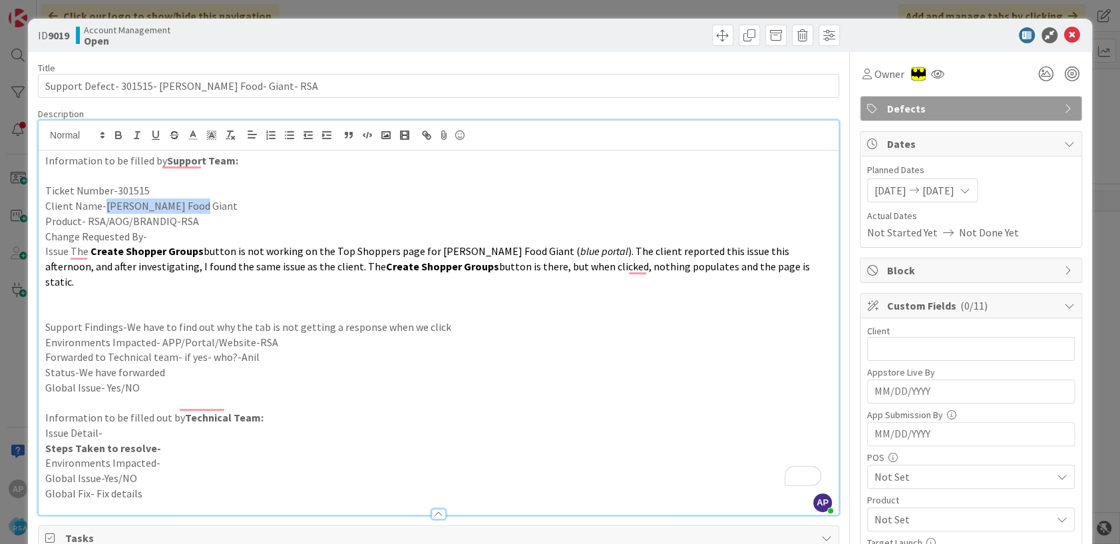
drag, startPoint x: 201, startPoint y: 206, endPoint x: 102, endPoint y: 206, distance: 98.5
click at [102, 206] on p "Client Name-[PERSON_NAME] Food Giant" at bounding box center [438, 205] width 786 height 15
click at [880, 337] on input "text" at bounding box center [971, 349] width 208 height 24
paste input "[PERSON_NAME] Food Giant"
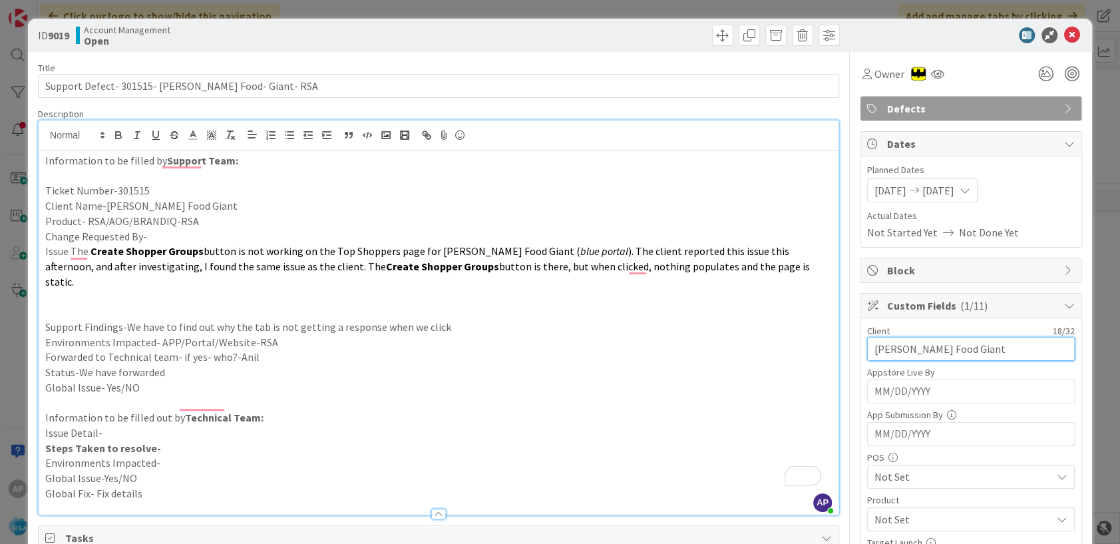
scroll to position [148, 0]
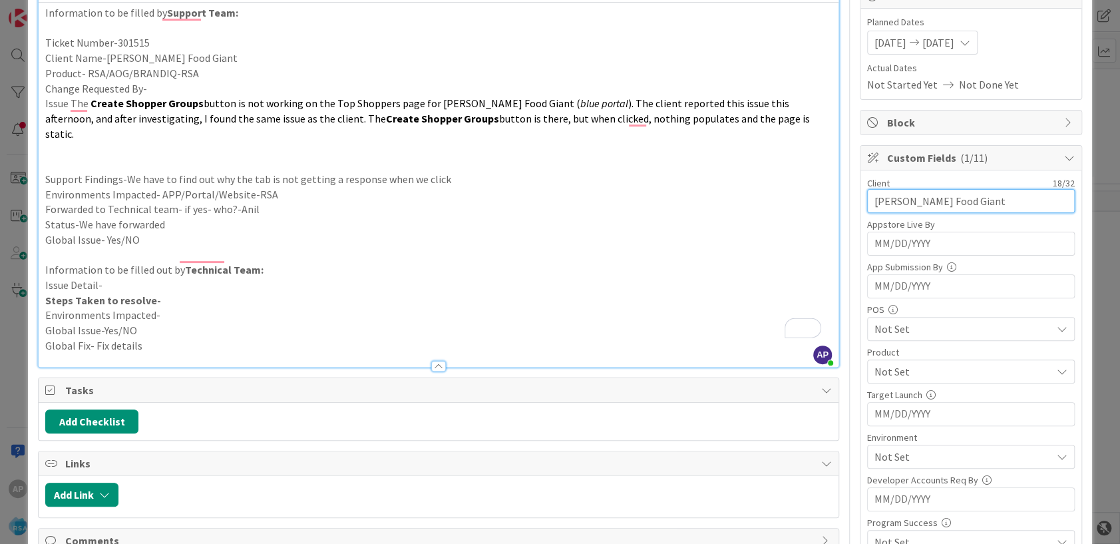
type input "[PERSON_NAME] Food Giant"
click at [904, 361] on div "Not Set" at bounding box center [971, 371] width 208 height 24
click at [902, 365] on span "Not Set" at bounding box center [962, 371] width 177 height 16
click at [902, 329] on span "Not Set" at bounding box center [962, 329] width 177 height 16
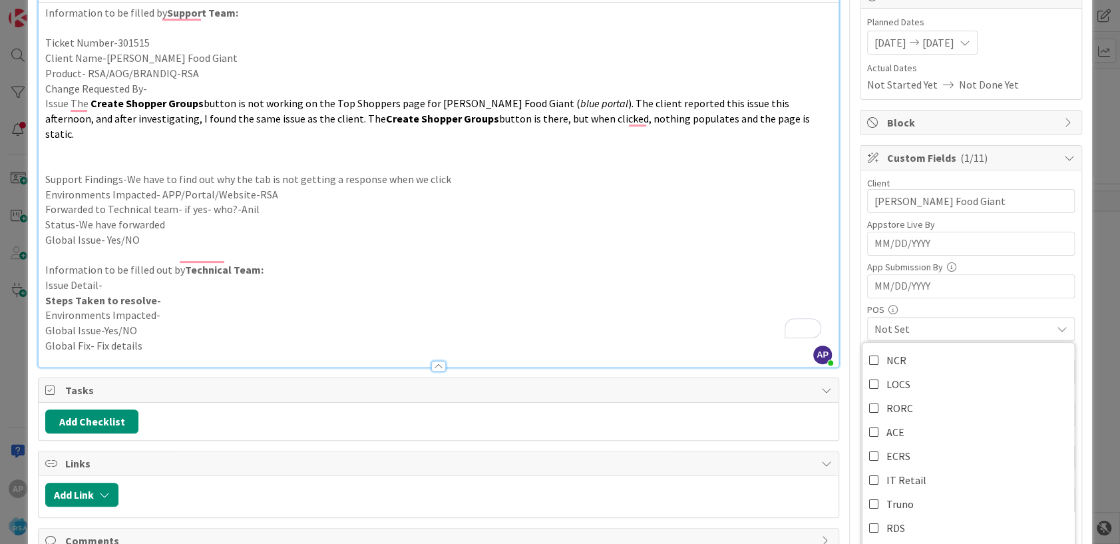
click at [904, 327] on span "Not Set" at bounding box center [962, 329] width 177 height 16
click at [912, 375] on span "Not Set" at bounding box center [962, 371] width 177 height 16
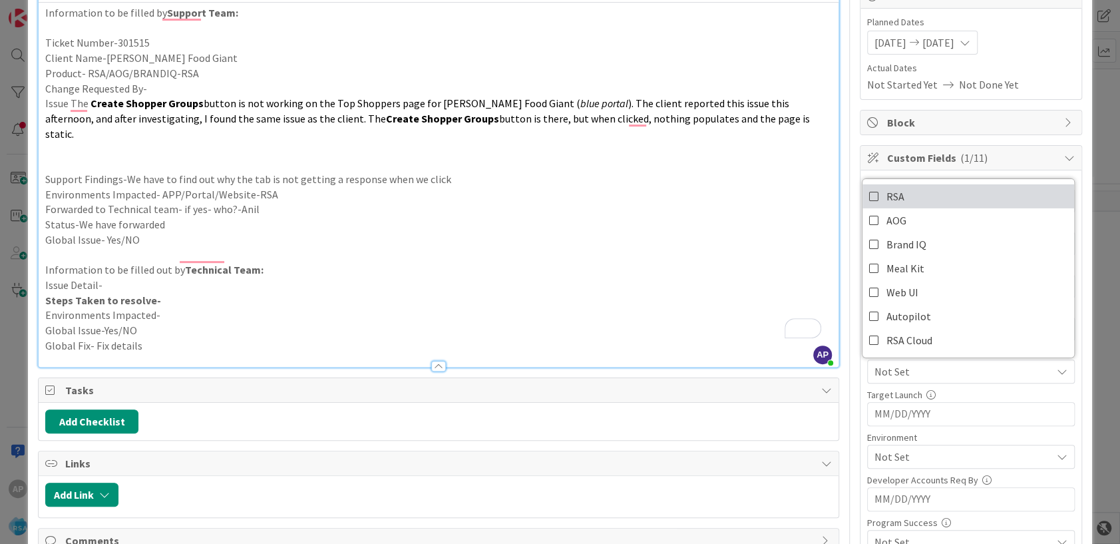
click at [886, 199] on span "RSA" at bounding box center [895, 196] width 18 height 20
click at [733, 382] on span "Tasks" at bounding box center [439, 390] width 749 height 16
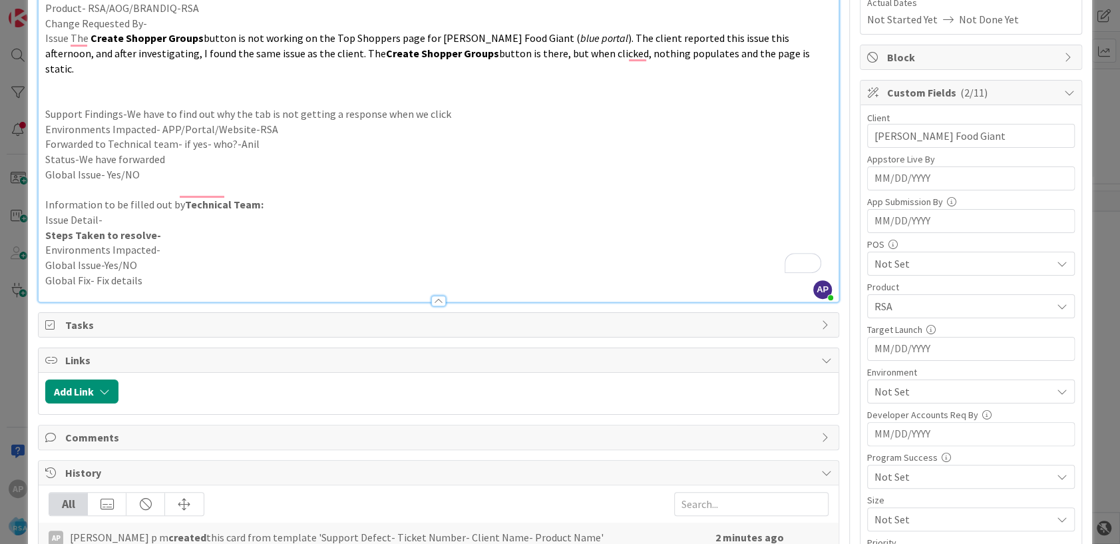
scroll to position [295, 0]
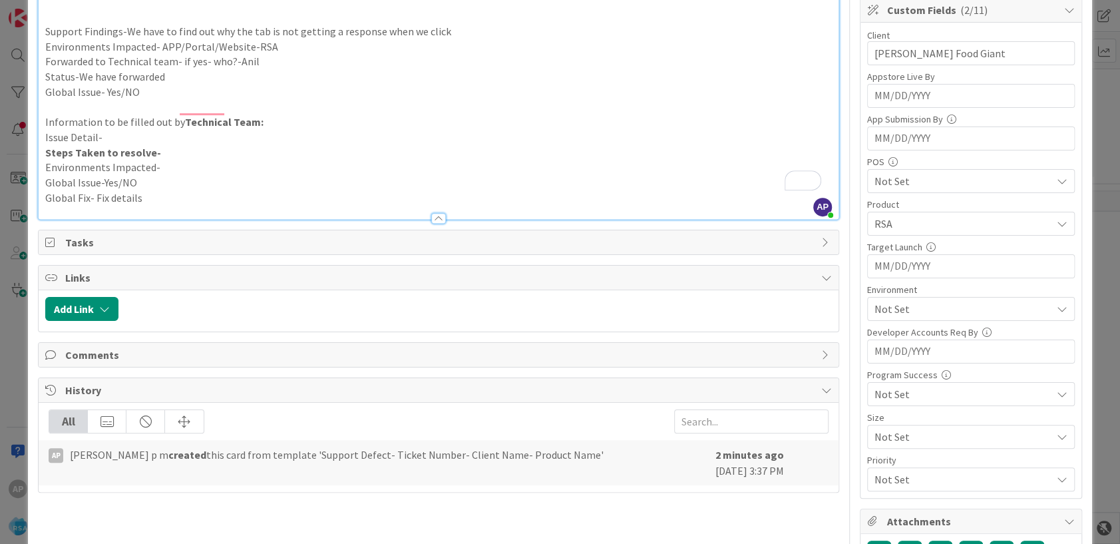
click at [898, 318] on div "Not Set" at bounding box center [971, 309] width 208 height 24
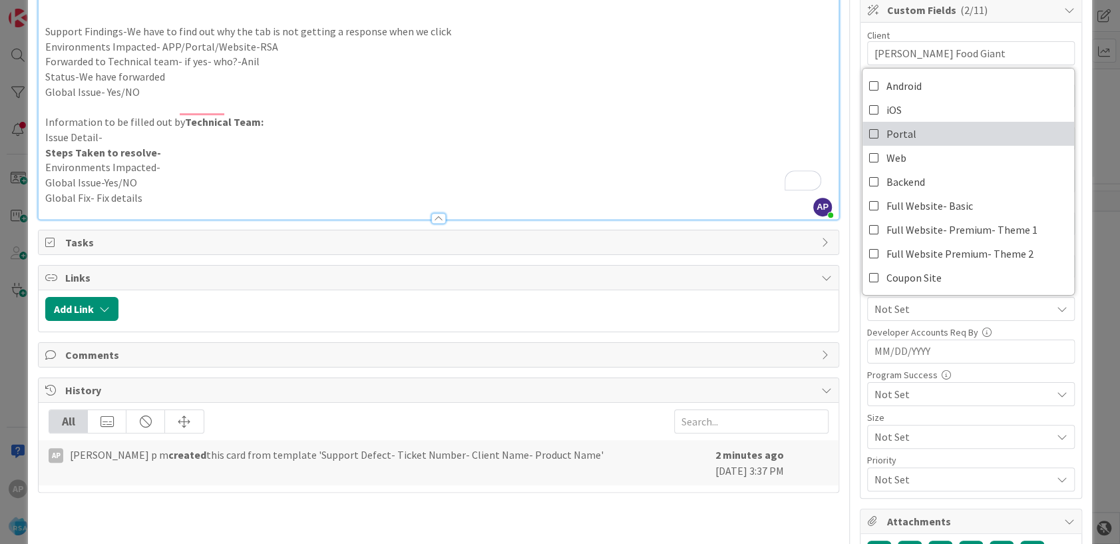
click at [892, 128] on span "Portal" at bounding box center [901, 134] width 30 height 20
click at [1091, 325] on div "ID 9019 Account Management Open Title 48 / 128 Support Defect- 301515- [PERSON_…" at bounding box center [560, 272] width 1120 height 544
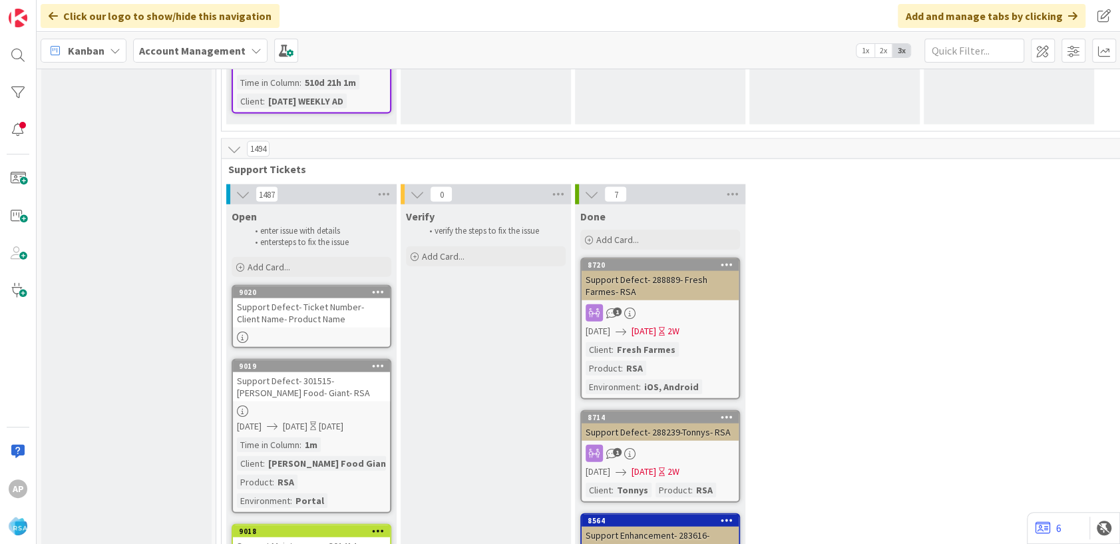
scroll to position [1993, 0]
